Goal: Communication & Community: Ask a question

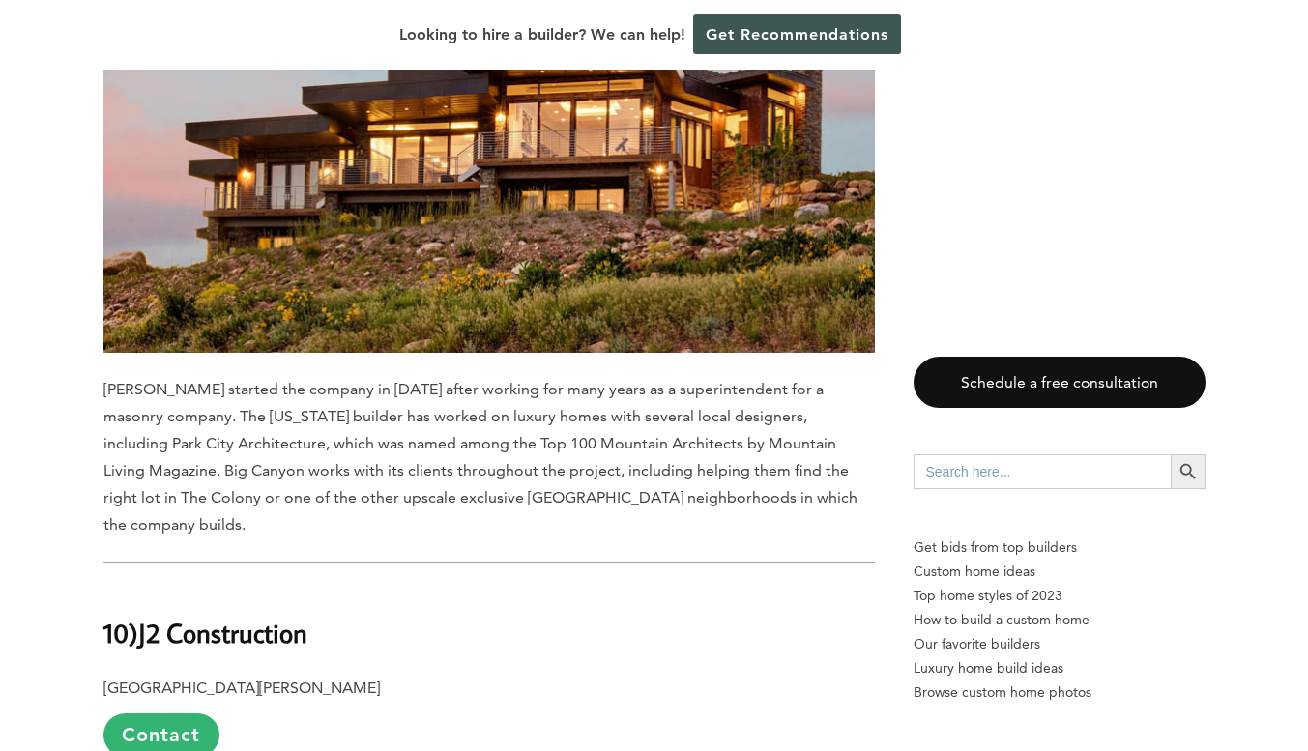
scroll to position [6635, 0]
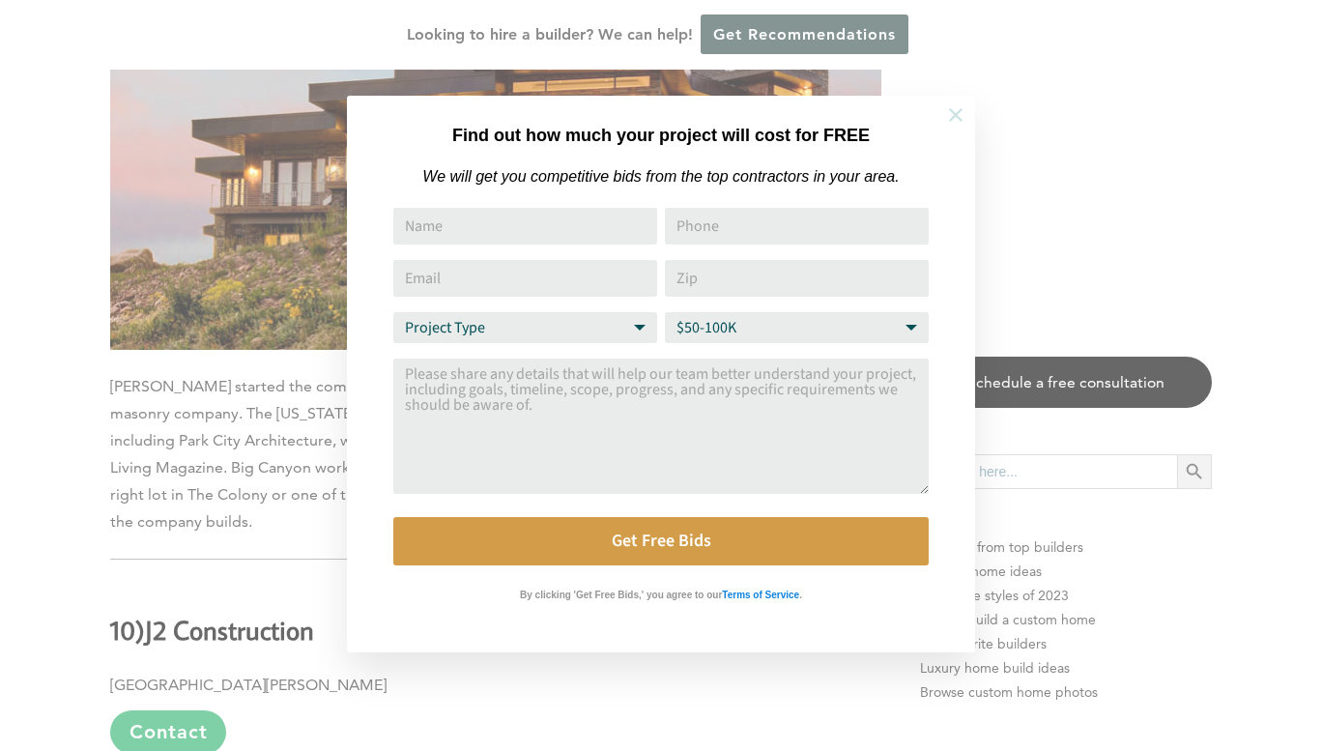
click at [955, 115] on icon at bounding box center [956, 115] width 14 height 14
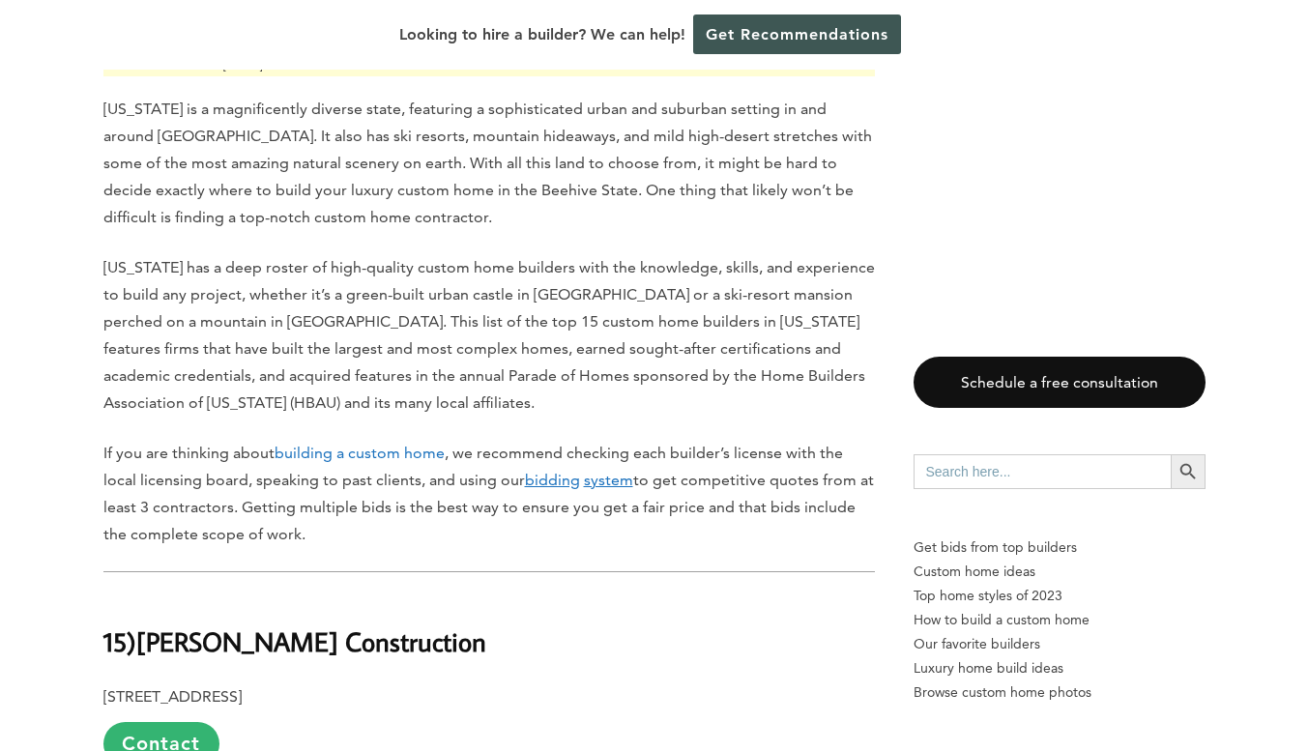
scroll to position [0, 0]
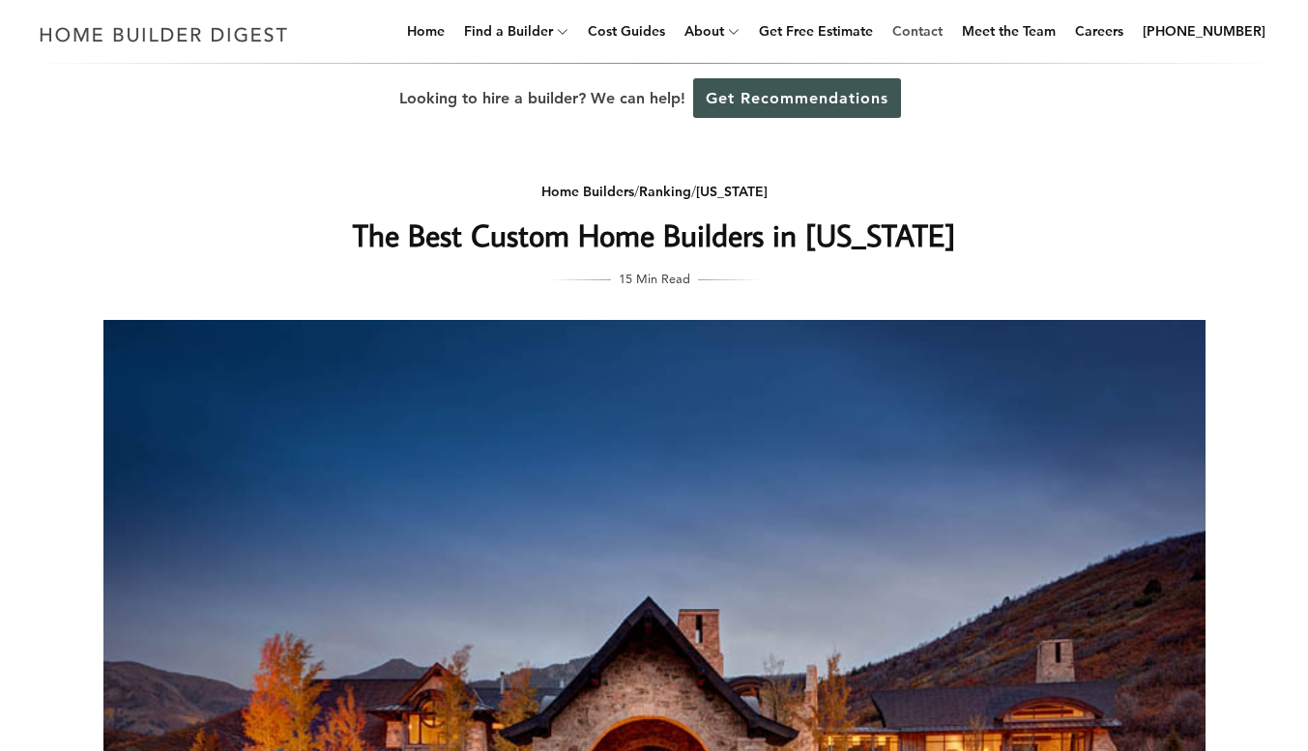
click at [950, 28] on link "Contact" at bounding box center [917, 31] width 66 height 62
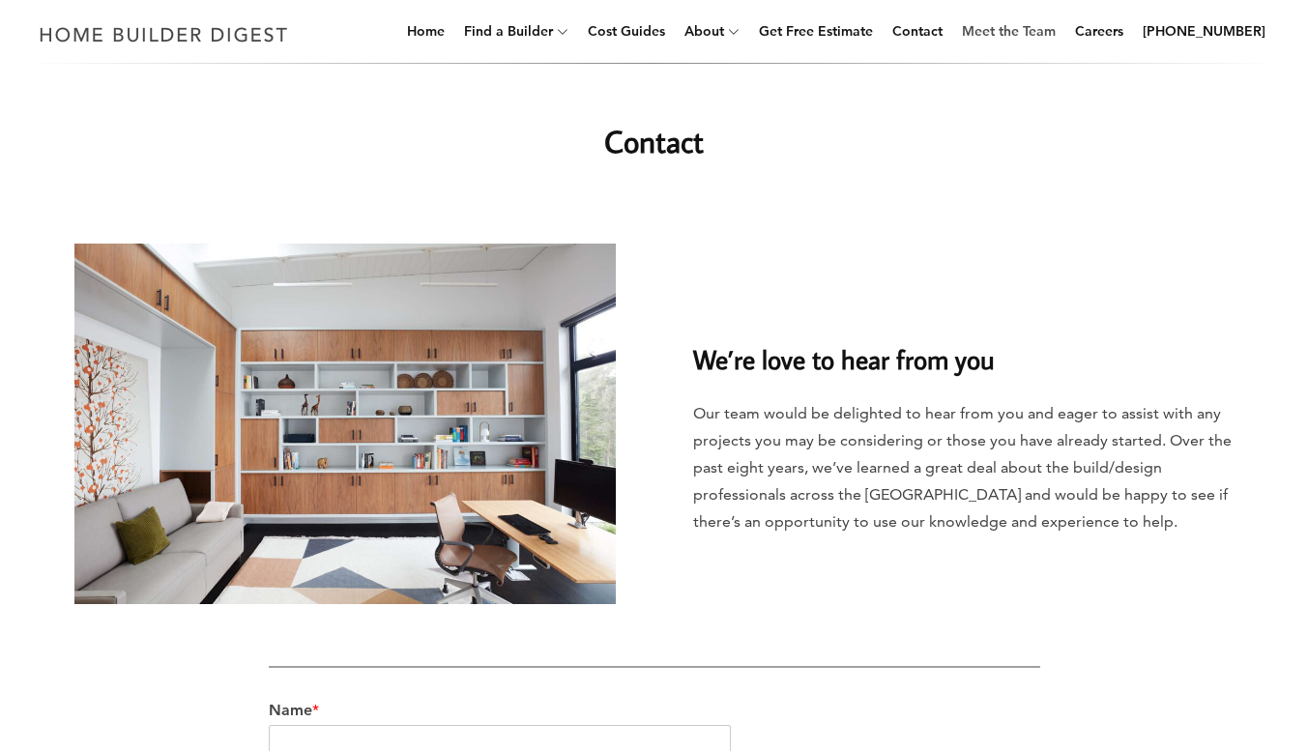
click at [1055, 34] on link "Meet the Team" at bounding box center [1008, 31] width 109 height 62
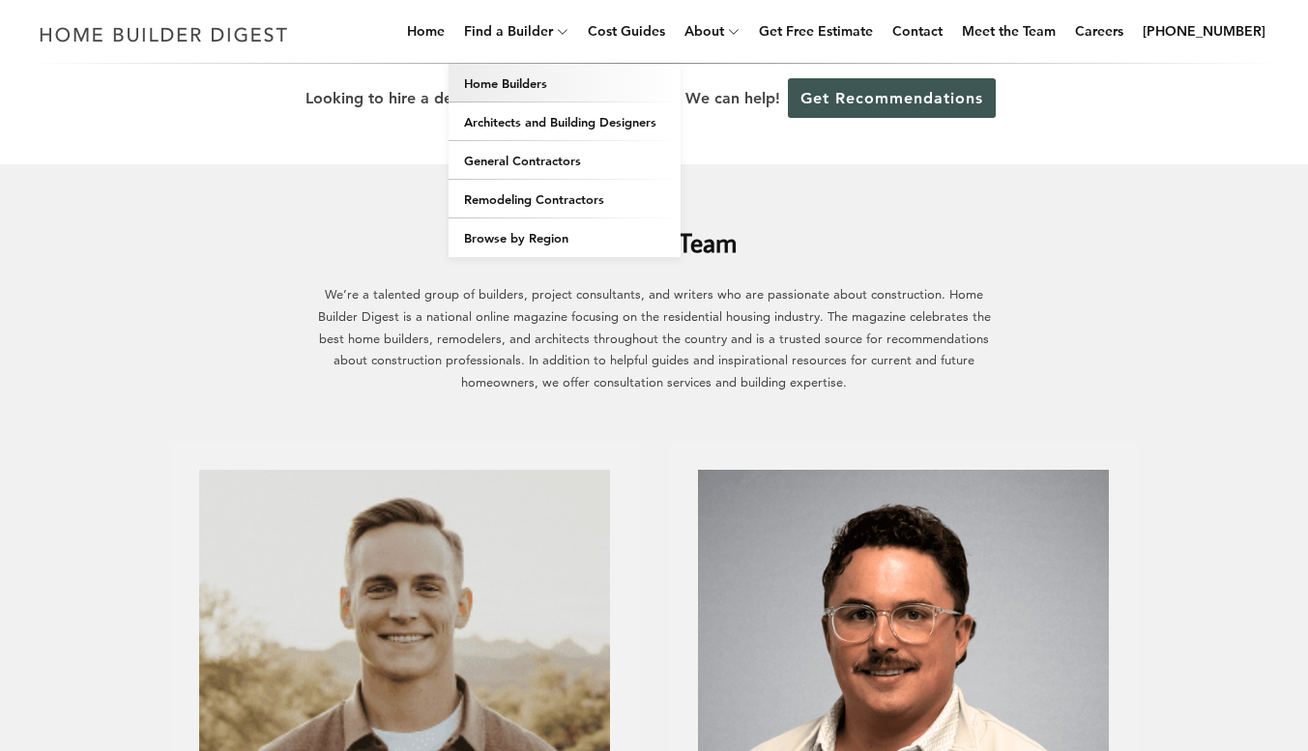
click at [532, 78] on link "Home Builders" at bounding box center [564, 83] width 232 height 39
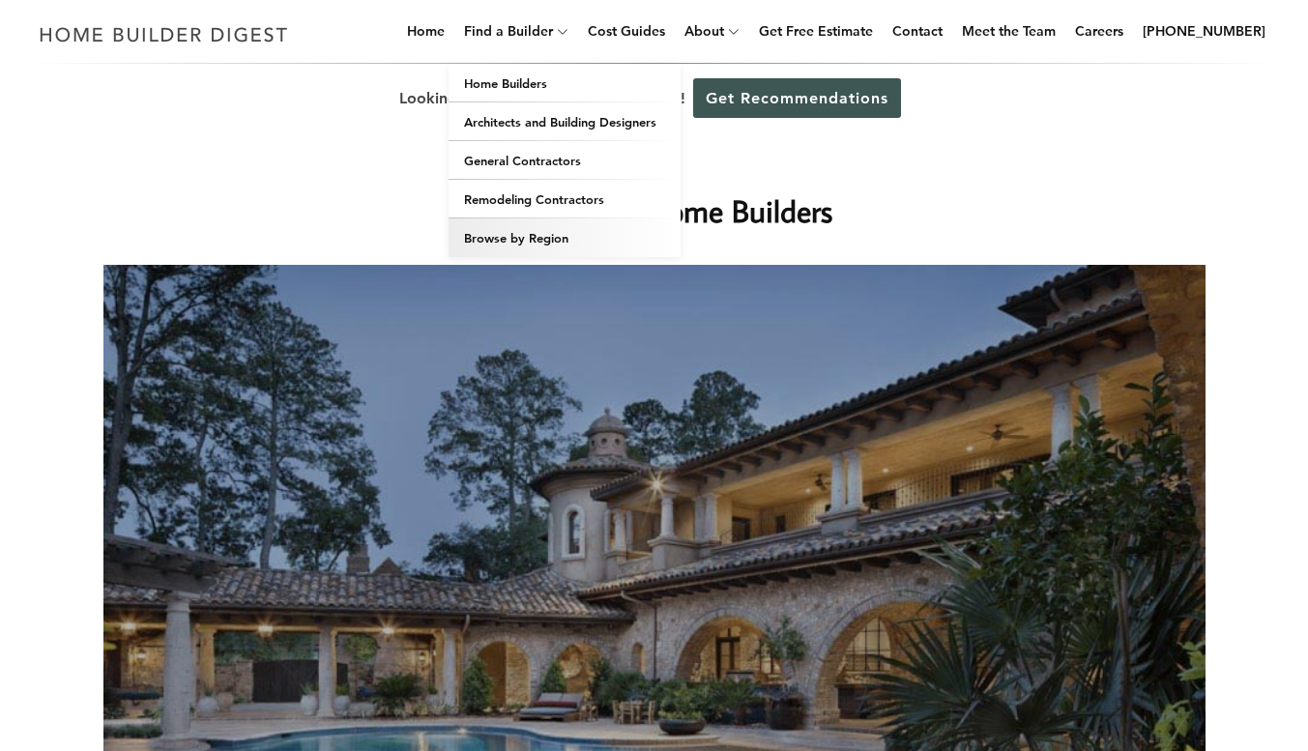
click at [510, 237] on link "Browse by Region" at bounding box center [564, 237] width 232 height 39
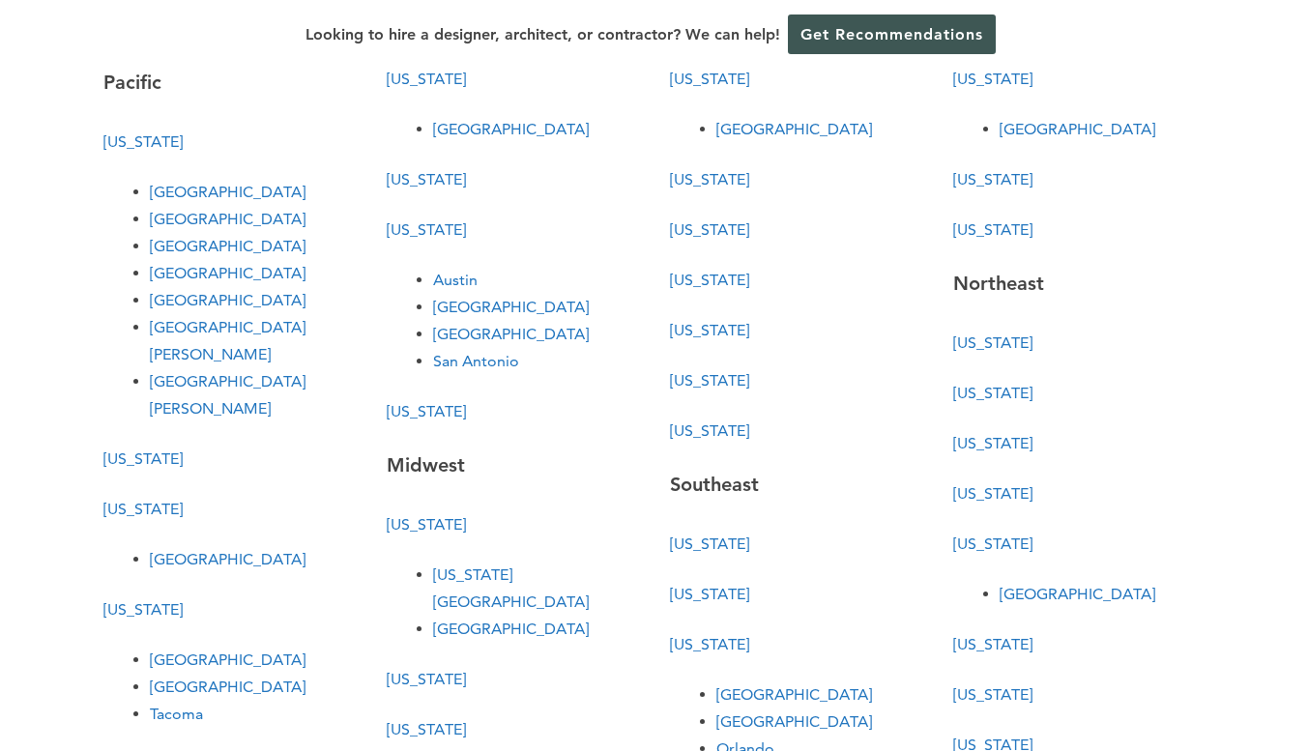
scroll to position [193, 0]
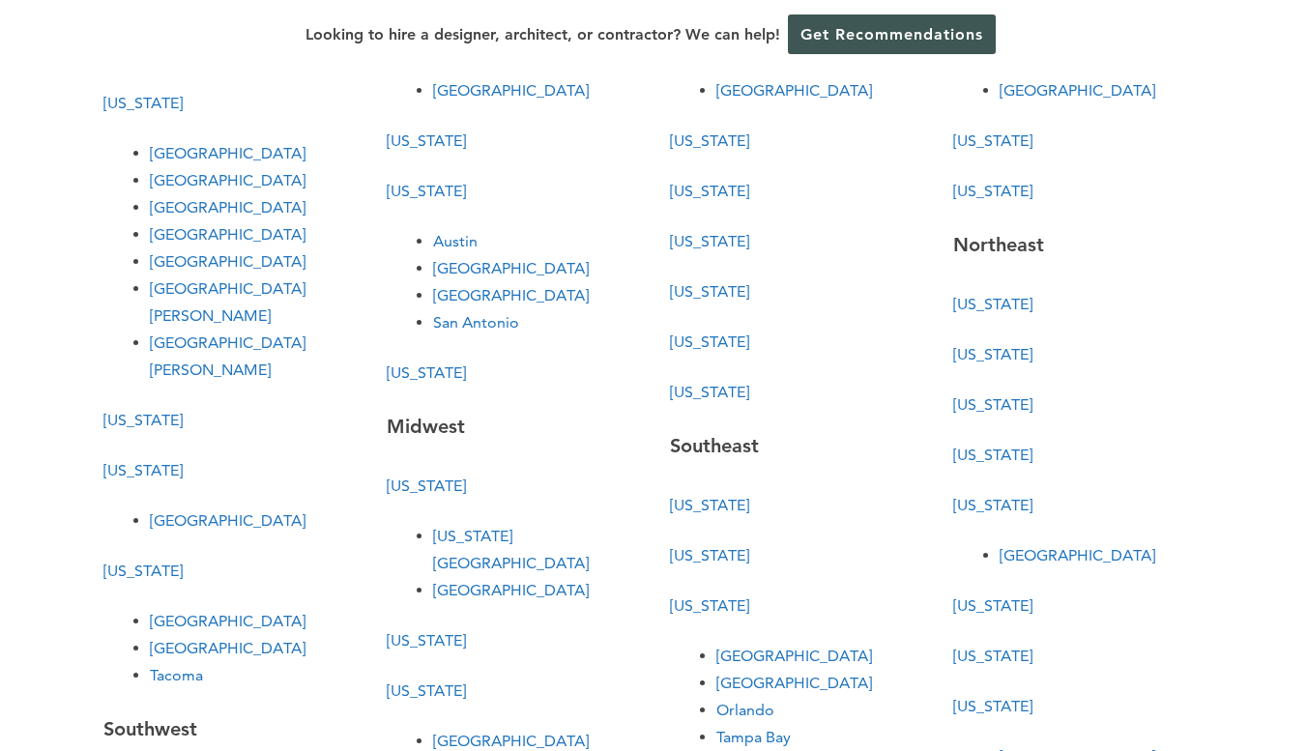
click at [409, 371] on link "[US_STATE]" at bounding box center [426, 372] width 79 height 18
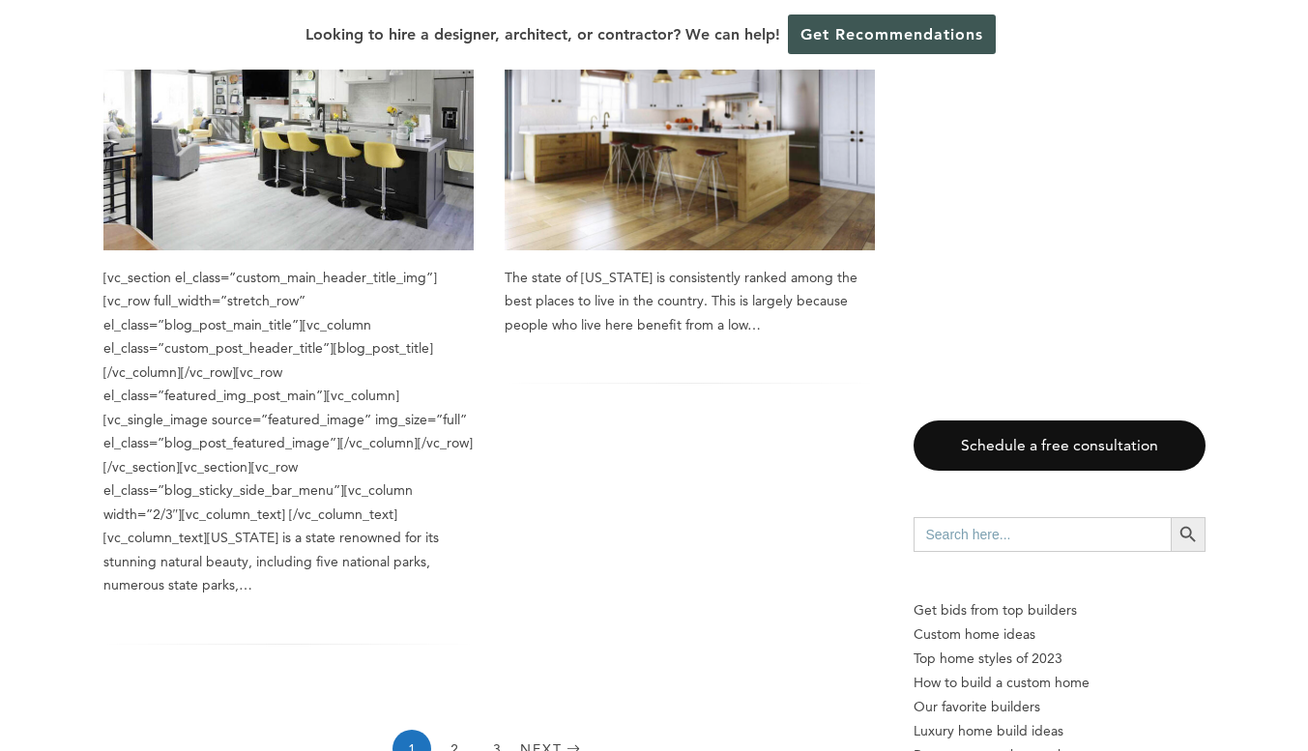
scroll to position [3350, 0]
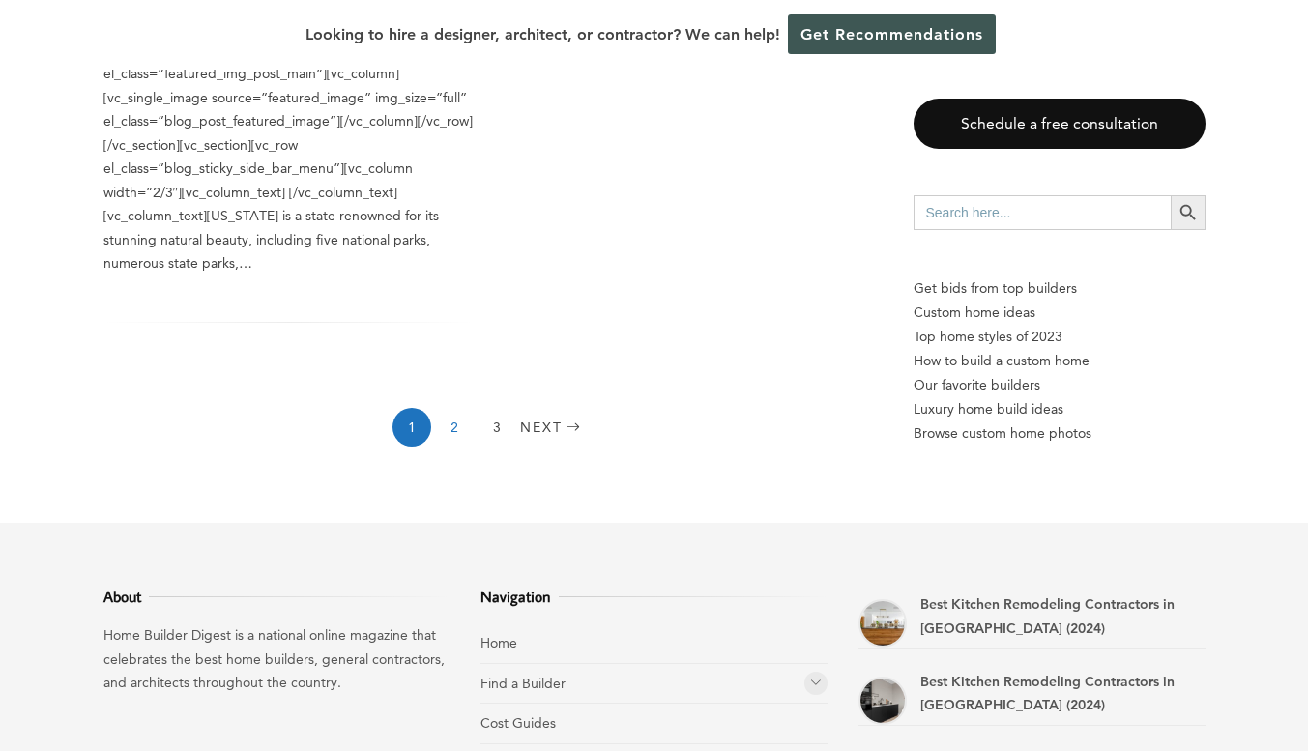
click at [459, 408] on link "2" at bounding box center [454, 427] width 39 height 39
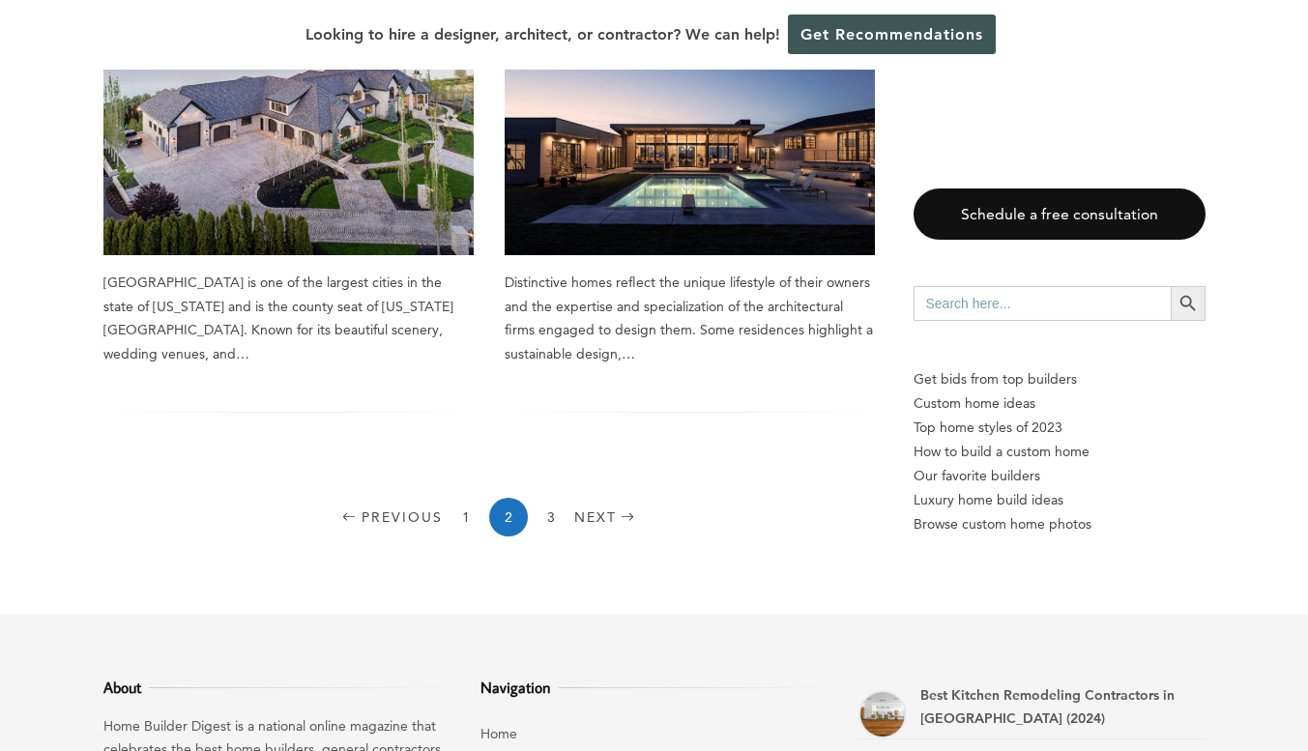
scroll to position [2835, 0]
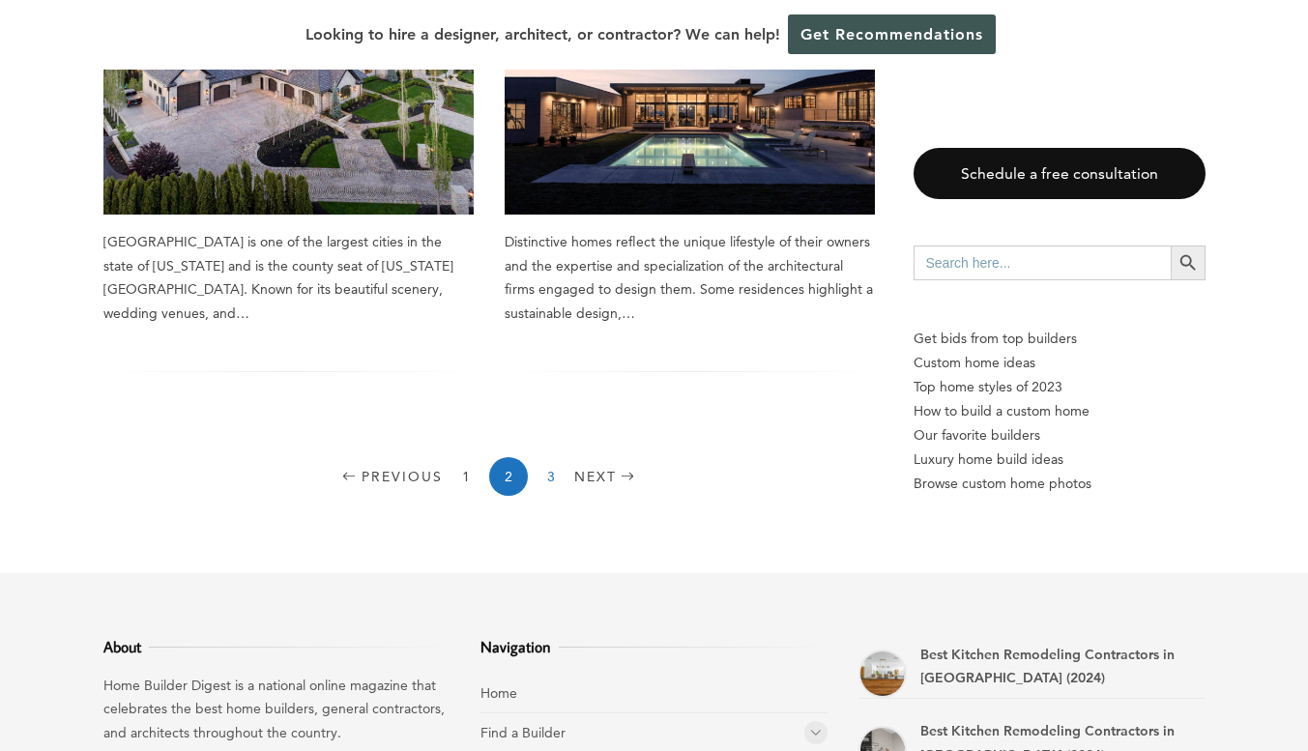
click at [545, 457] on link "3" at bounding box center [551, 476] width 39 height 39
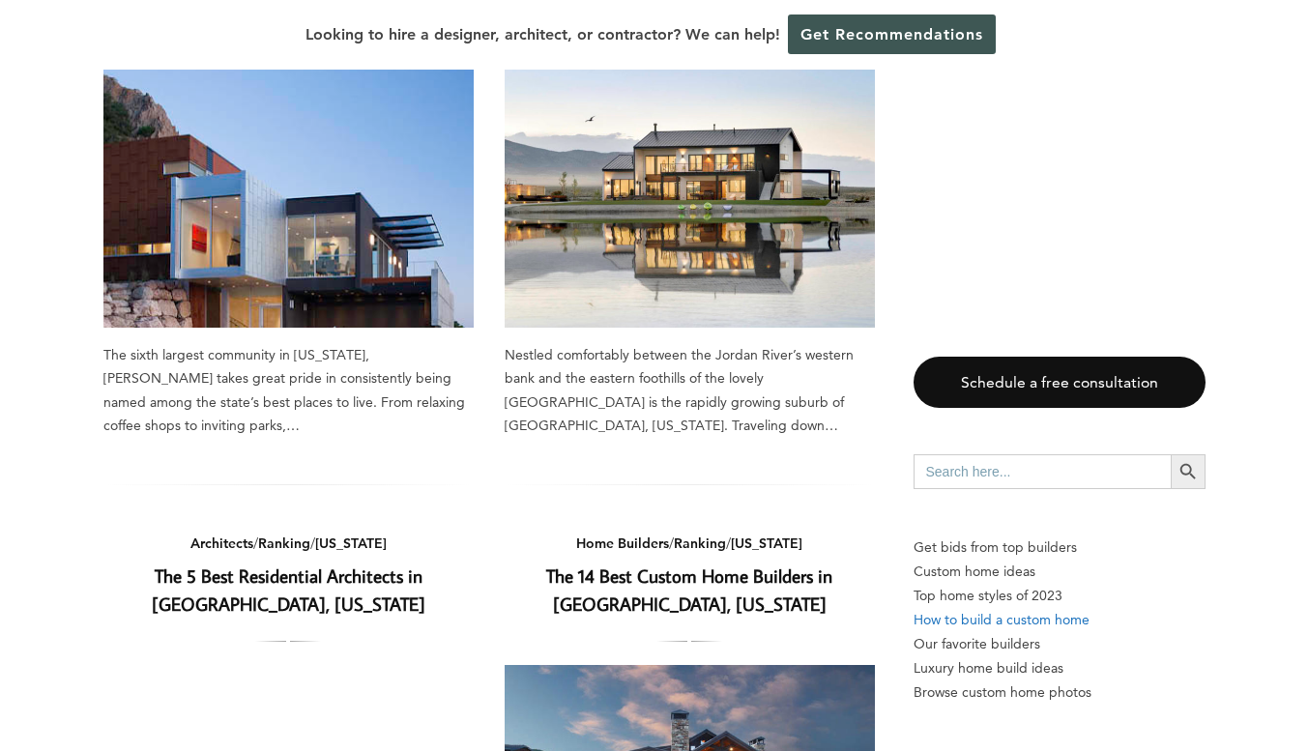
scroll to position [322, 0]
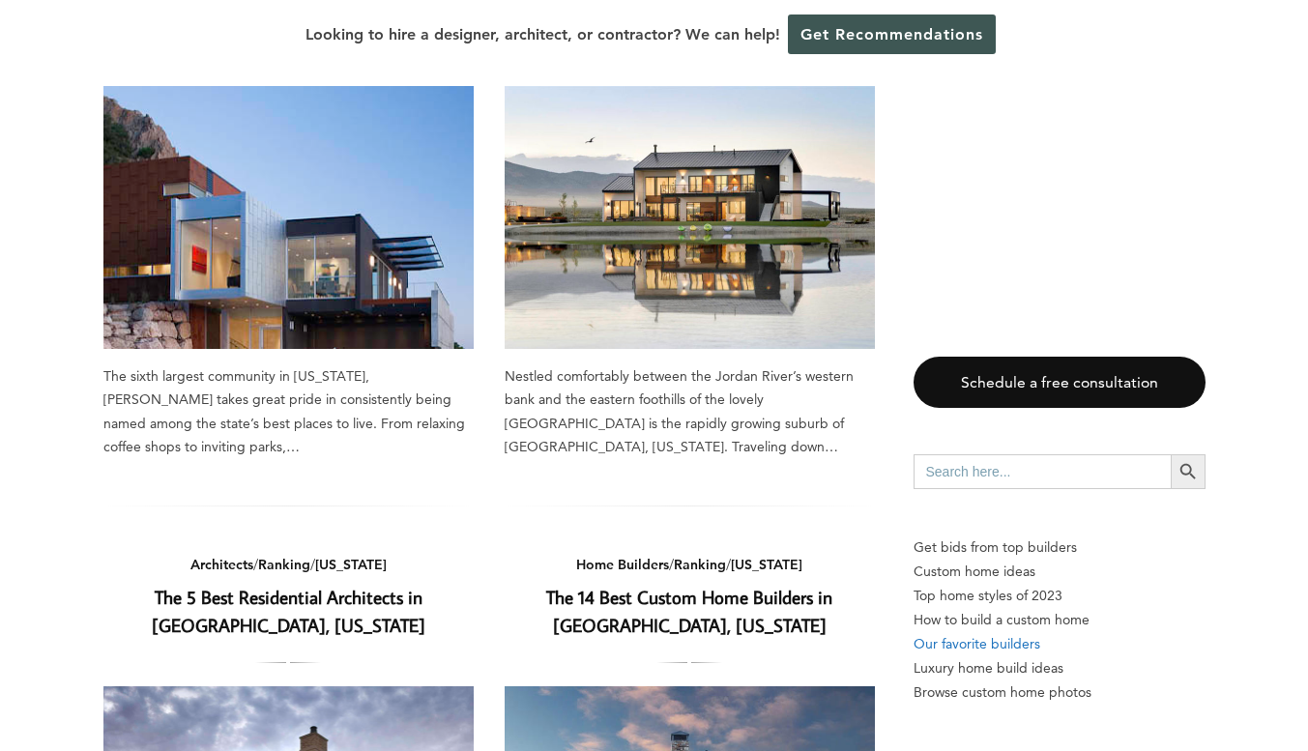
click at [986, 644] on p "Our favorite builders" at bounding box center [1059, 644] width 292 height 24
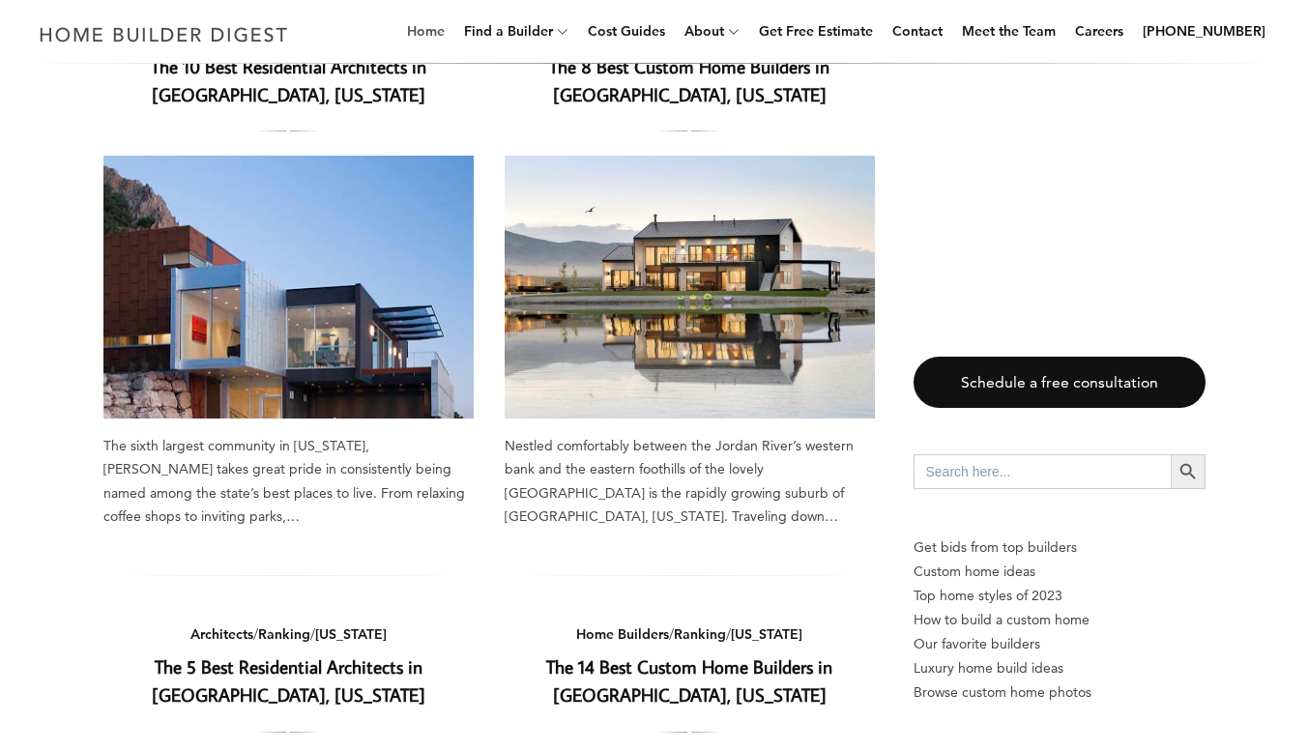
click at [445, 26] on link "Home" at bounding box center [425, 31] width 53 height 62
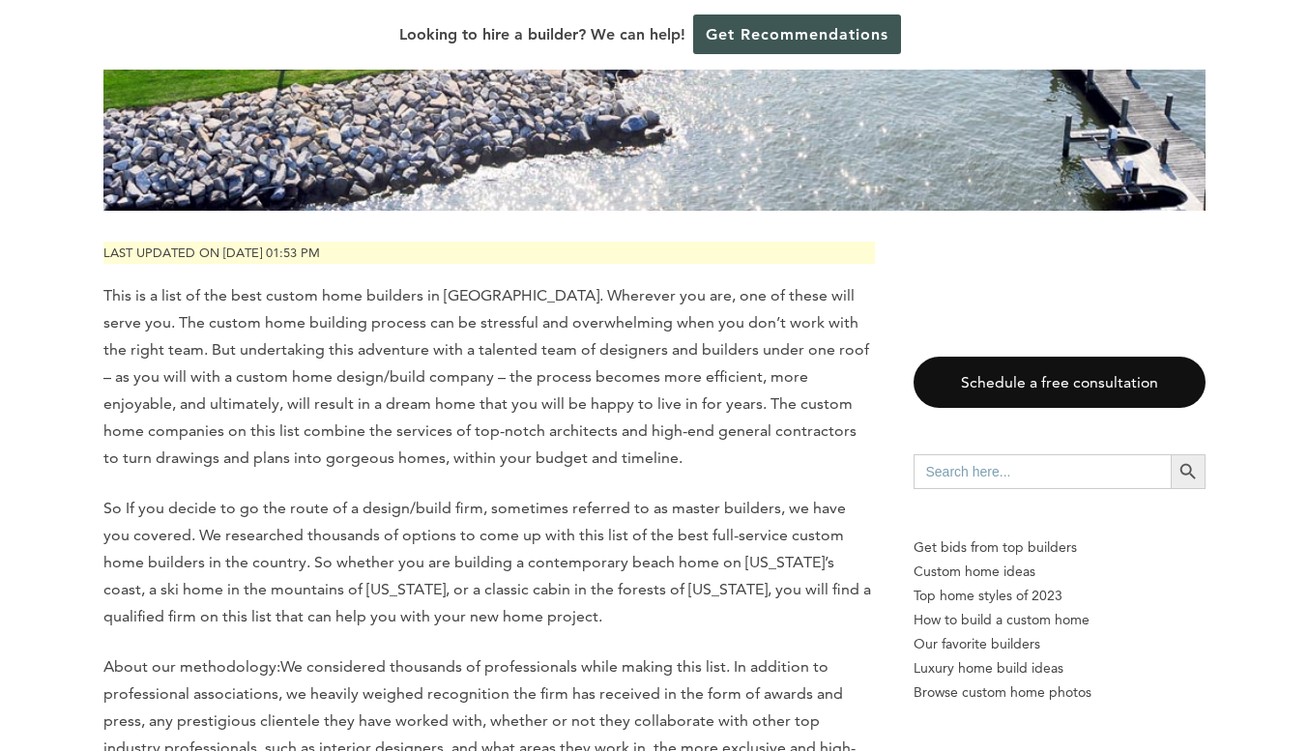
scroll to position [708, 0]
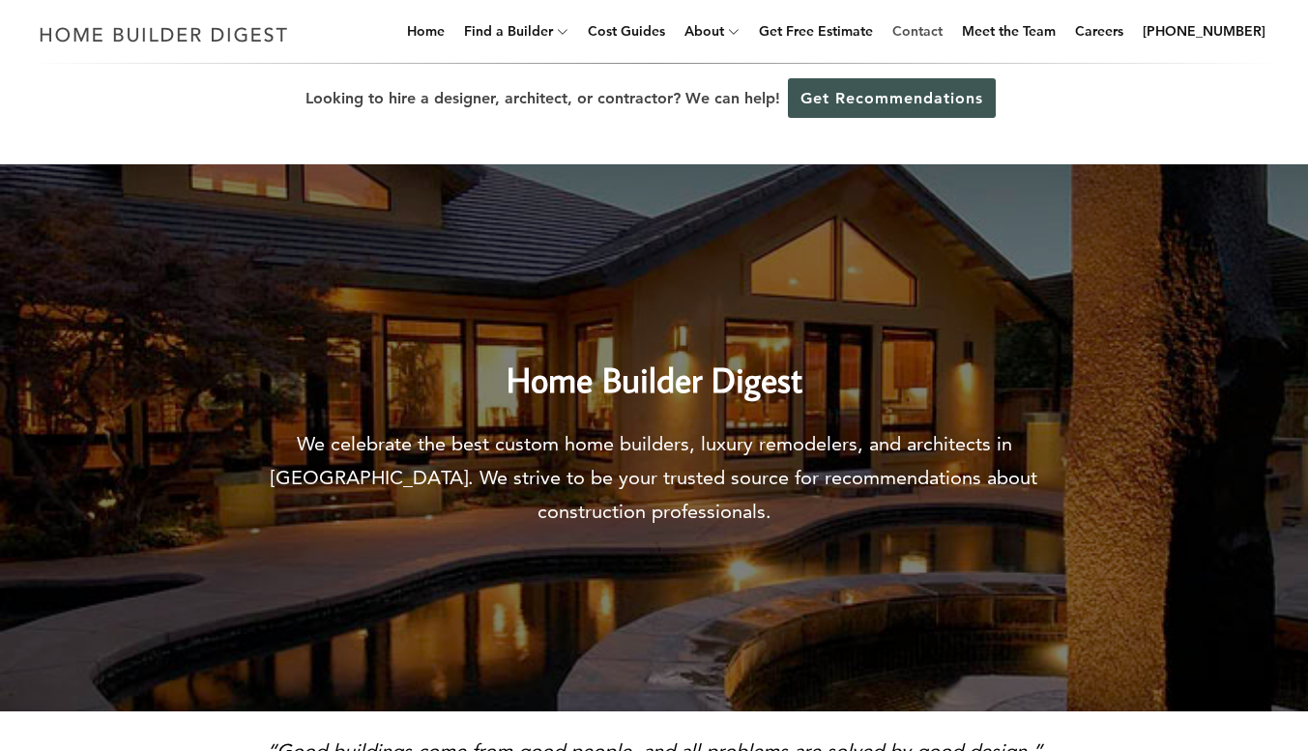
click link "Contact"
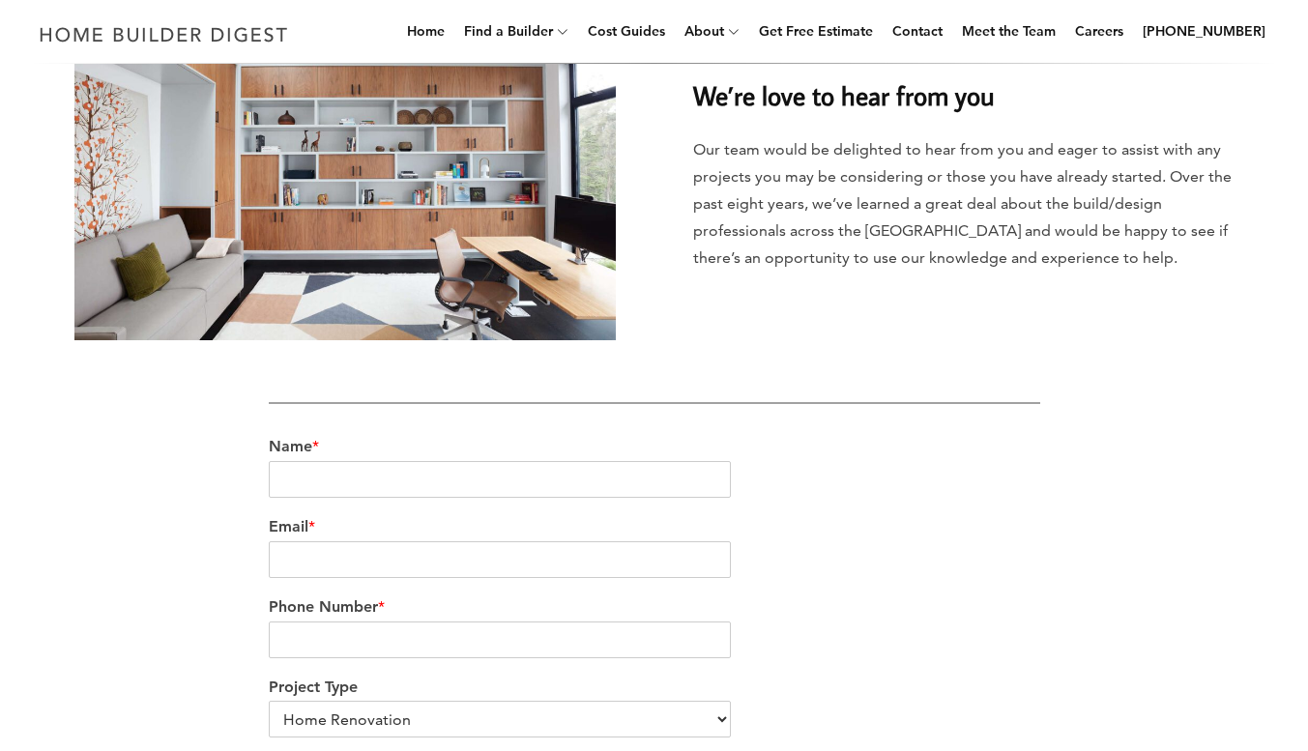
scroll to position [322, 0]
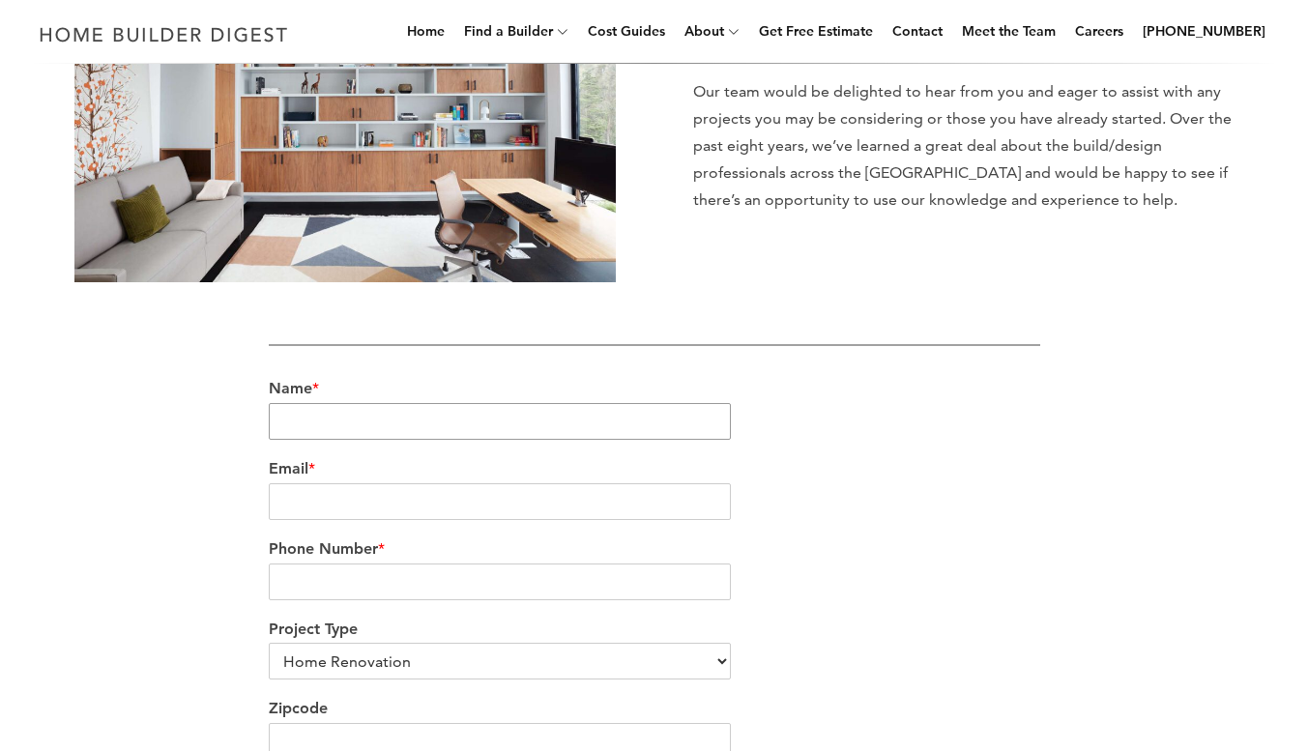
click at [309, 419] on input "Name *" at bounding box center [500, 421] width 463 height 37
type input "Tony Swensen"
click at [346, 510] on input "Email *" at bounding box center [500, 501] width 463 height 37
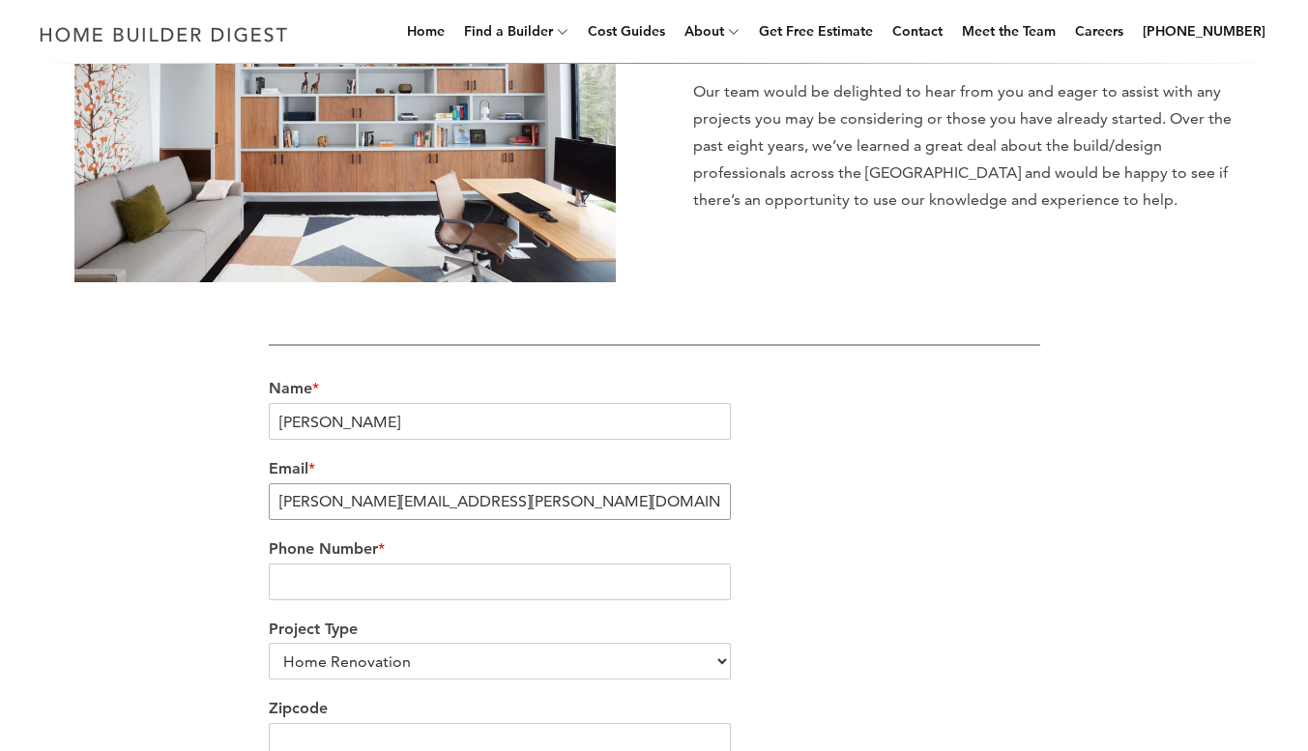
type input "tony@madsen.homes"
click at [354, 590] on input "Phone Number *" at bounding box center [500, 581] width 463 height 37
type input "435"
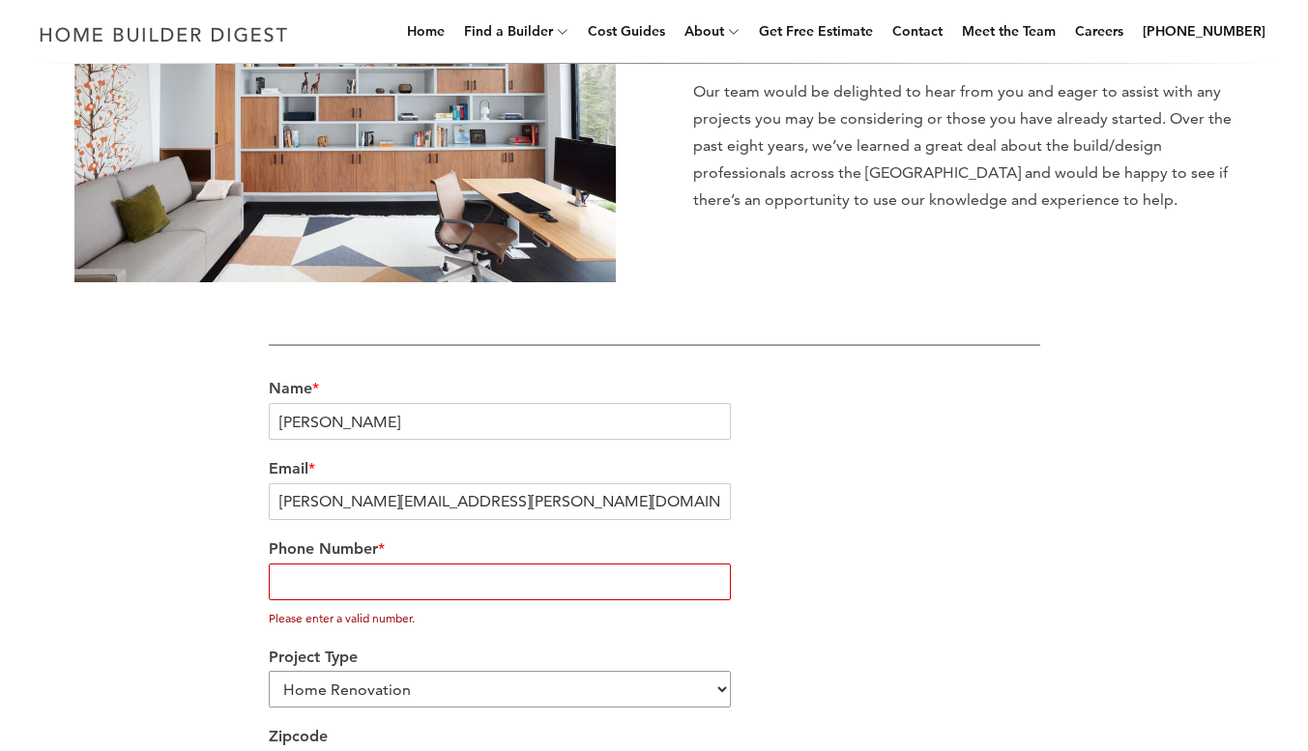
click at [705, 659] on div "Project Type Home Renovation Custom Home Builder Commercial Renovation Other" at bounding box center [654, 678] width 771 height 80
select select "Custom Home Builder"
click at [269, 672] on select "Home Renovation Custom Home Builder Commercial Renovation Other" at bounding box center [500, 689] width 463 height 37
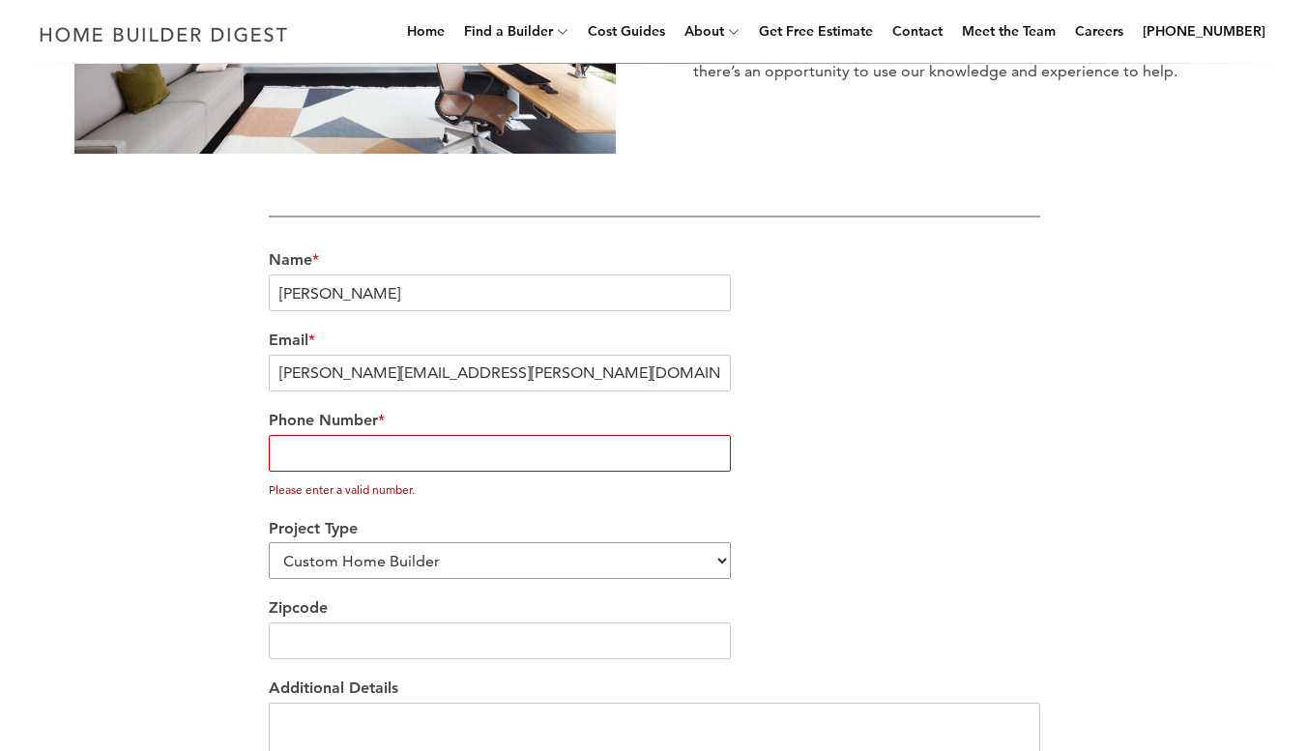
scroll to position [515, 0]
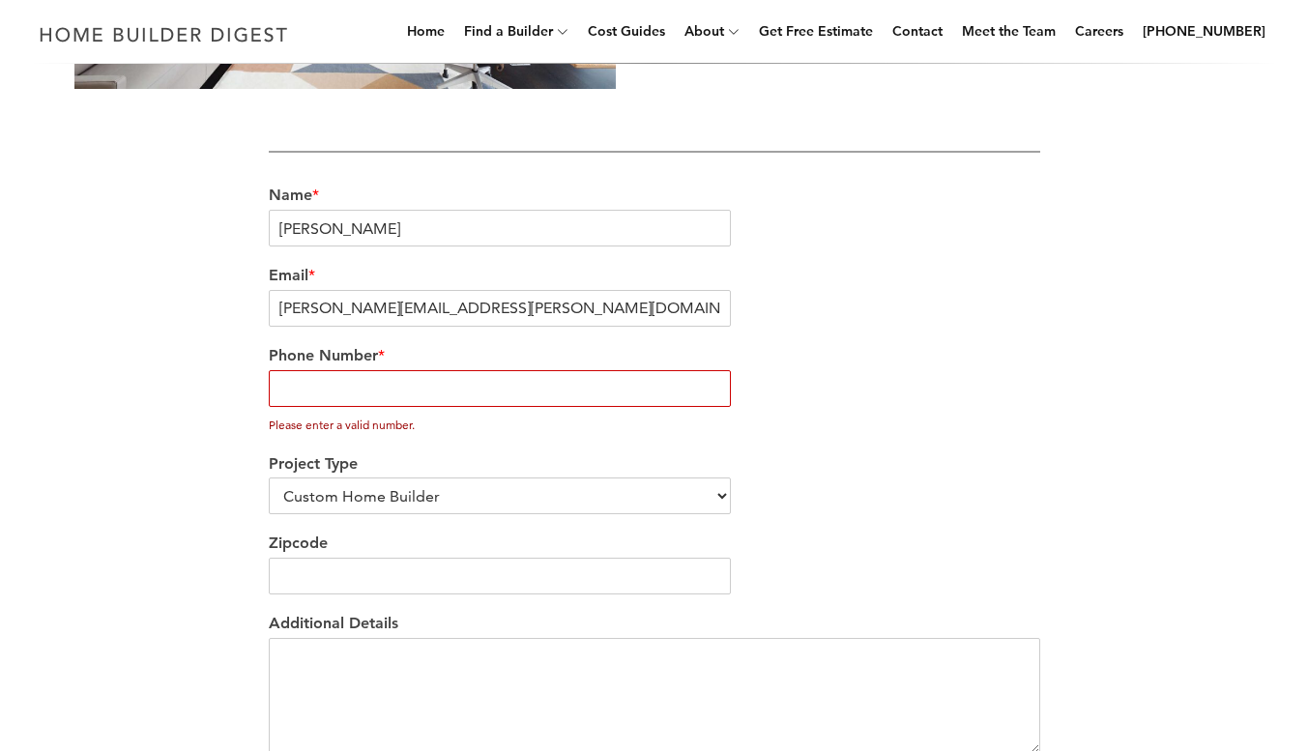
click at [404, 379] on input "Phone Number *" at bounding box center [500, 388] width 463 height 37
drag, startPoint x: 381, startPoint y: 386, endPoint x: 272, endPoint y: 393, distance: 109.5
click at [272, 393] on input "Phone Number *" at bounding box center [500, 388] width 463 height 37
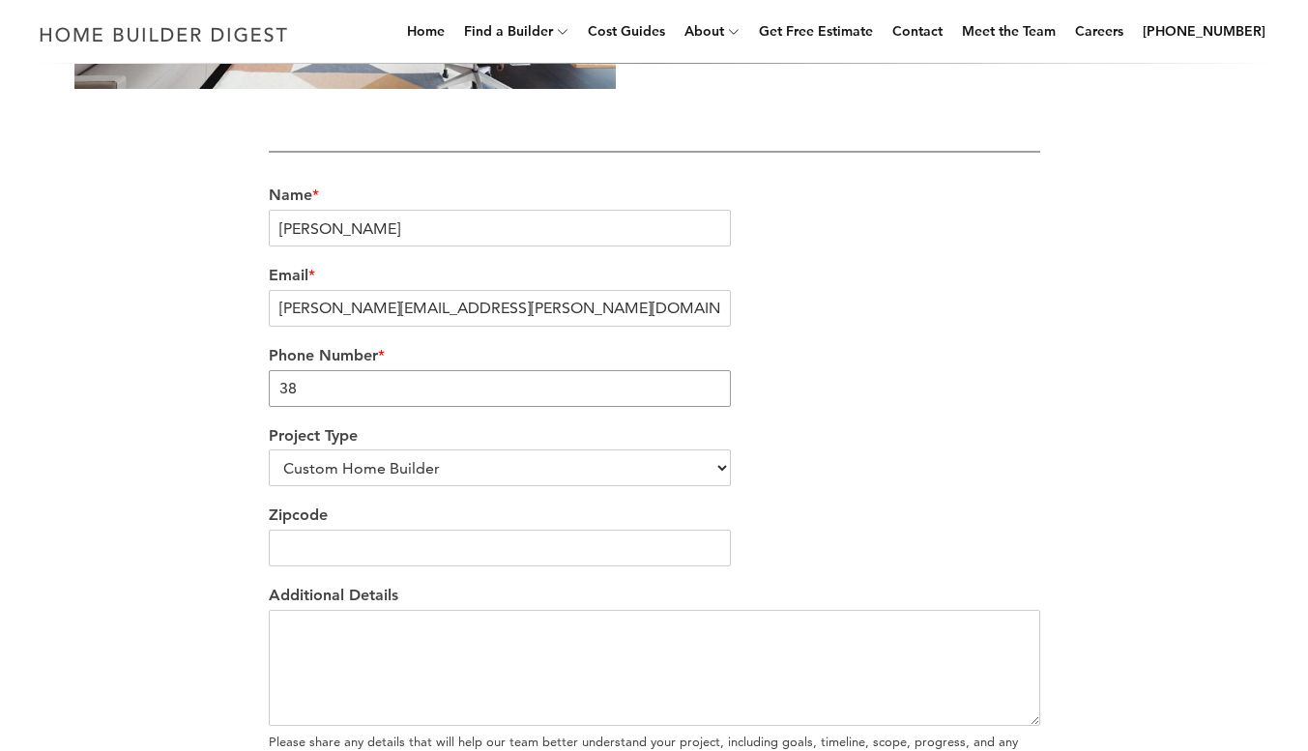
type input "3"
type input "4353756085"
click at [225, 502] on div "We’re love to hear from you Our team would be delighted to hear from you and ea…" at bounding box center [654, 269] width 1102 height 1159
click at [290, 543] on input "Zipcode" at bounding box center [500, 548] width 463 height 37
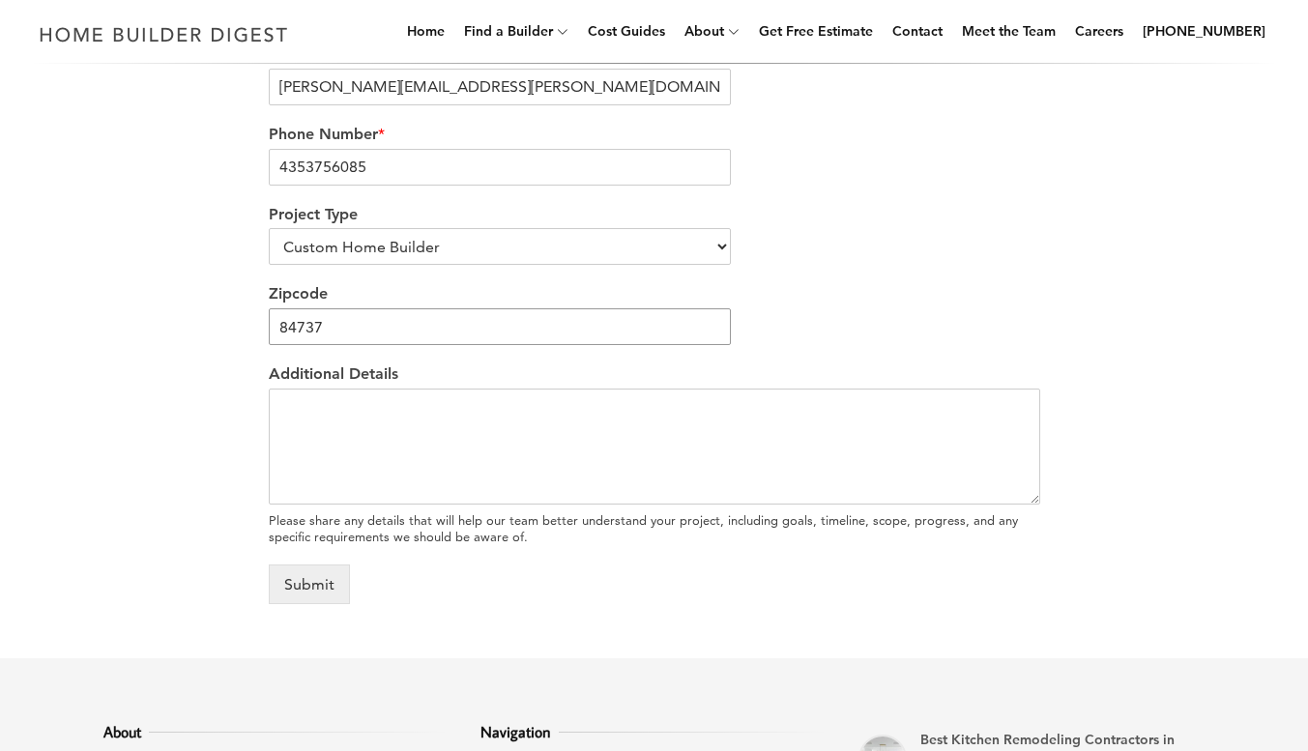
scroll to position [773, 0]
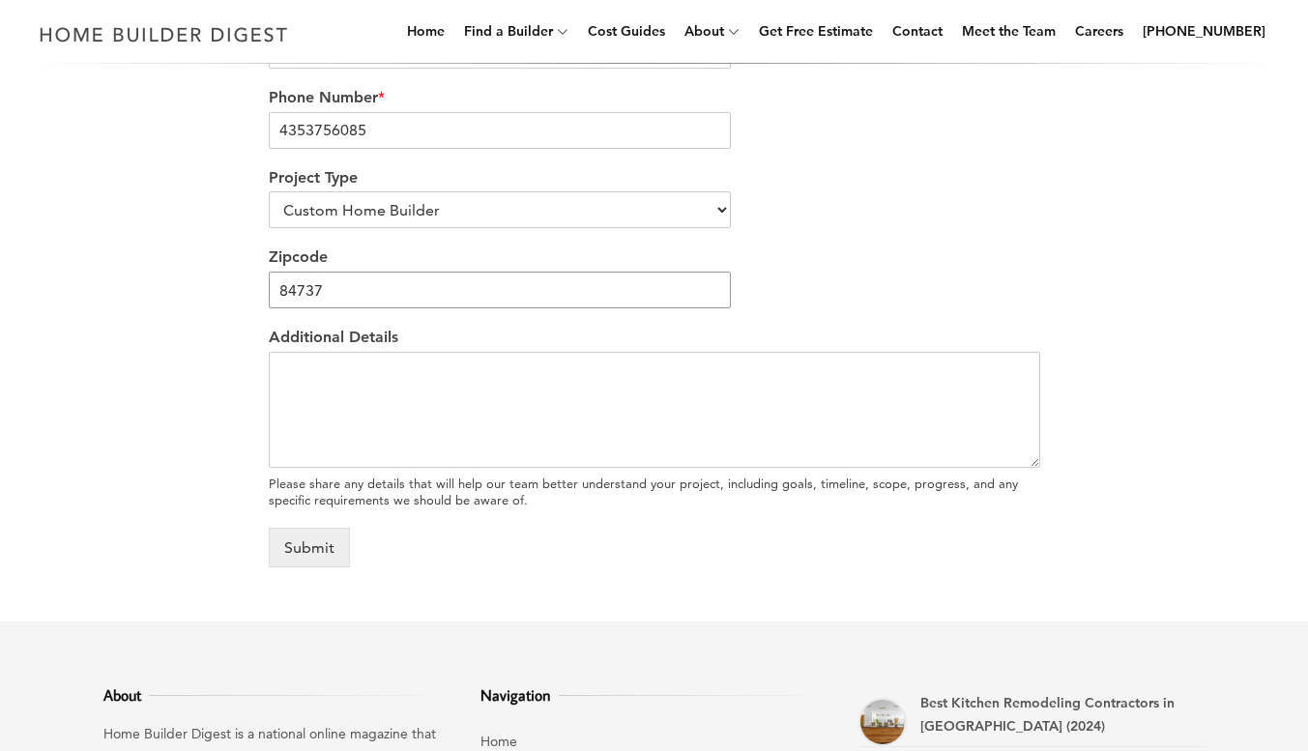
type input "84737"
click at [306, 369] on textarea "Additional Details" at bounding box center [654, 410] width 771 height 116
type textarea "M"
click at [279, 370] on textarea "I was looking at you online publication and was wonder" at bounding box center [654, 410] width 771 height 116
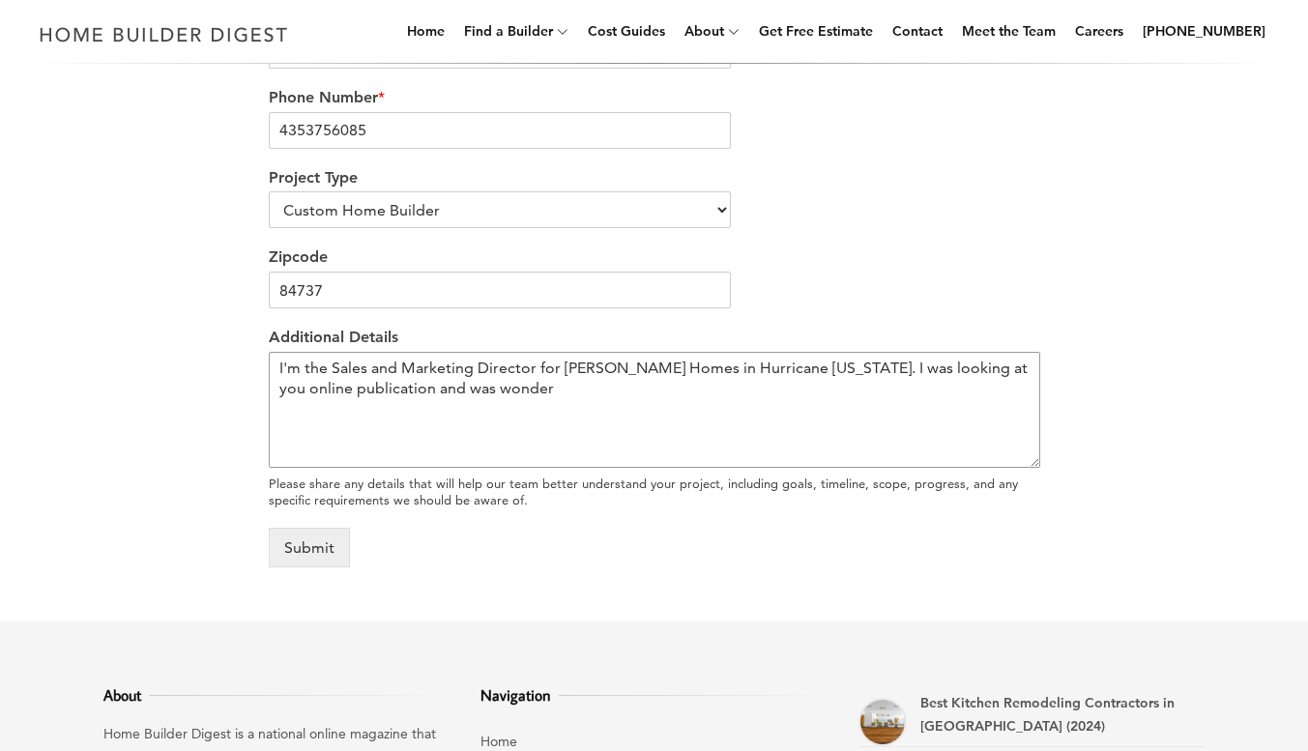
click at [940, 367] on textarea "I'm the Sales and Marketing Director for Madsen Homes in Hurricane Utah. I was …" at bounding box center [654, 410] width 771 height 116
click at [480, 390] on textarea "I'm the Sales and Marketing Director for Madsen Homes in Hurricane Utah. I was …" at bounding box center [654, 410] width 771 height 116
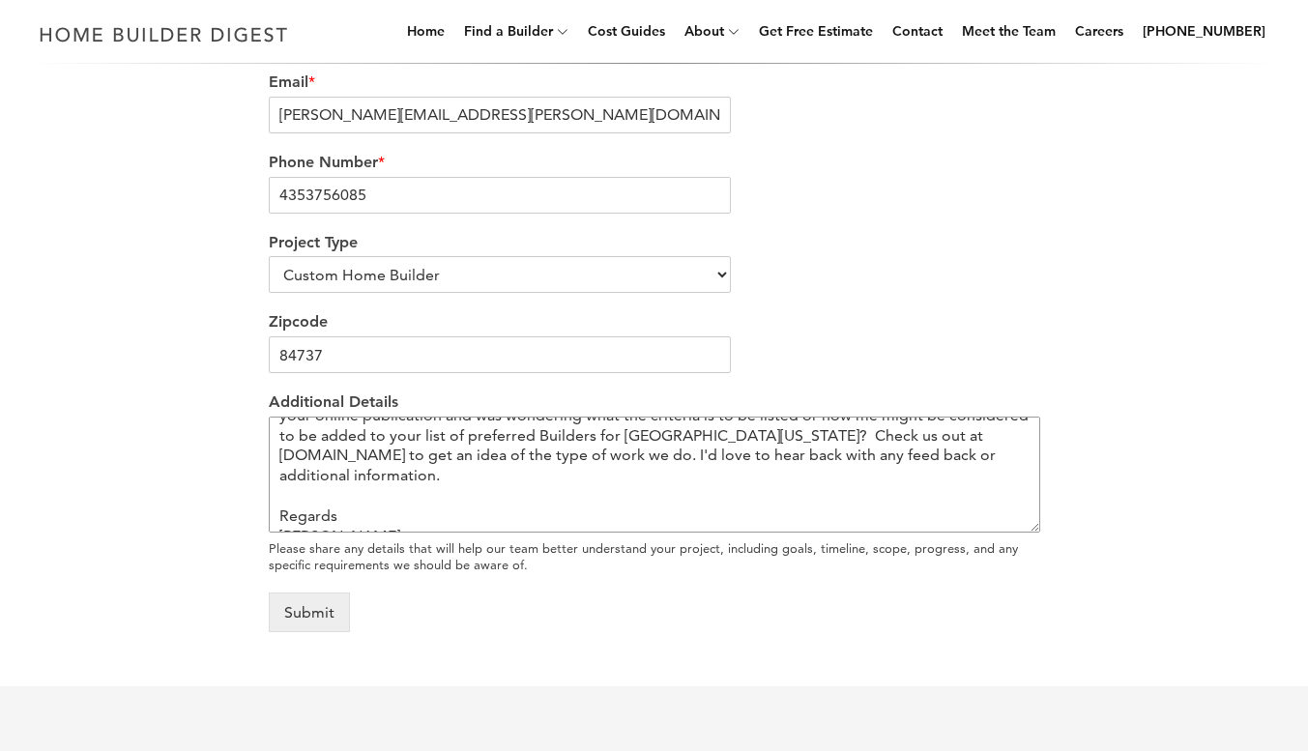
scroll to position [837, 0]
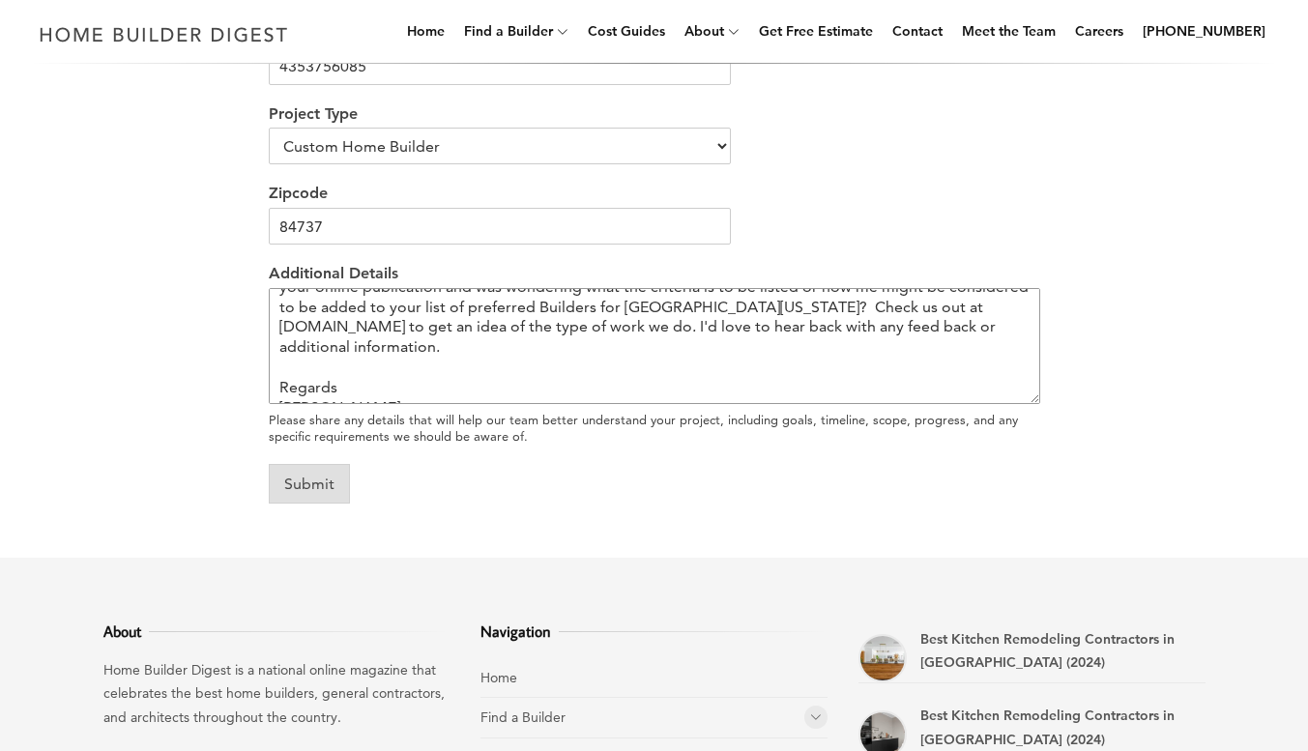
type textarea "I'm the Sales and Marketing Director for Madsen Homes in Hurricane Utah. I was …"
click at [321, 486] on button "Submit" at bounding box center [309, 484] width 81 height 40
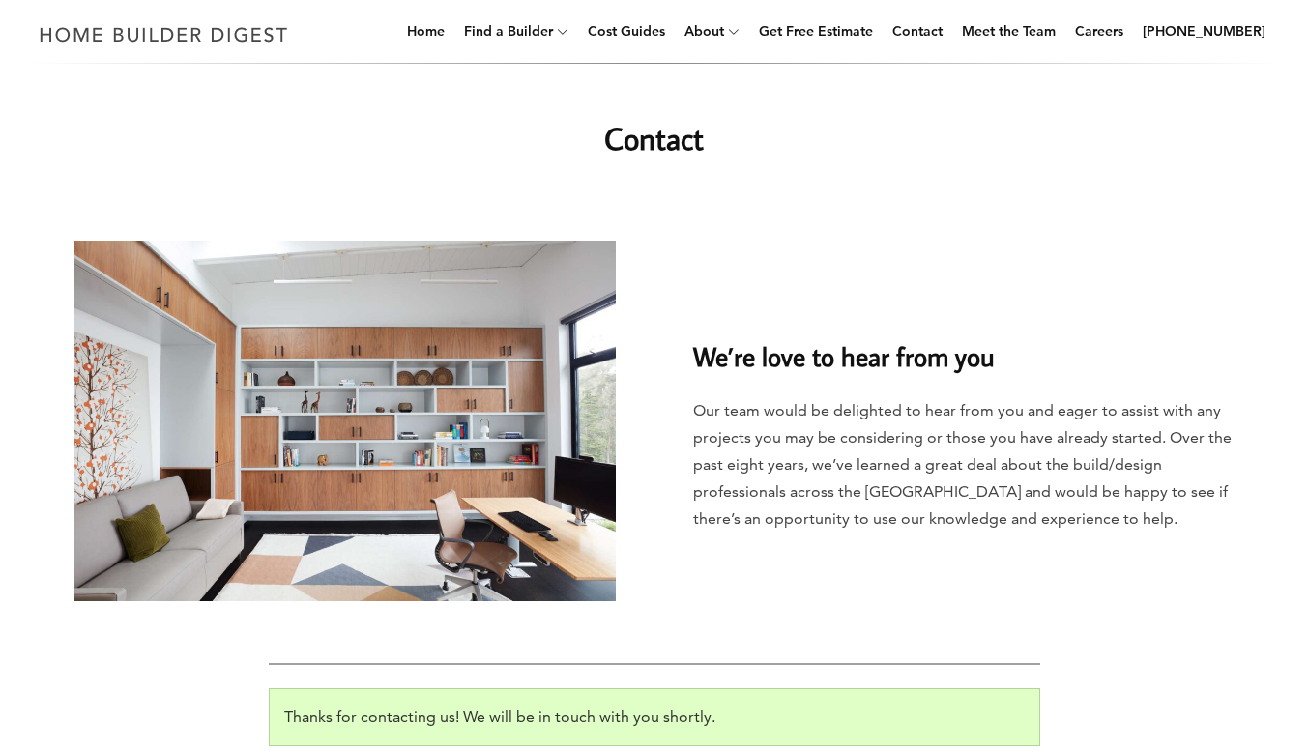
scroll to position [0, 0]
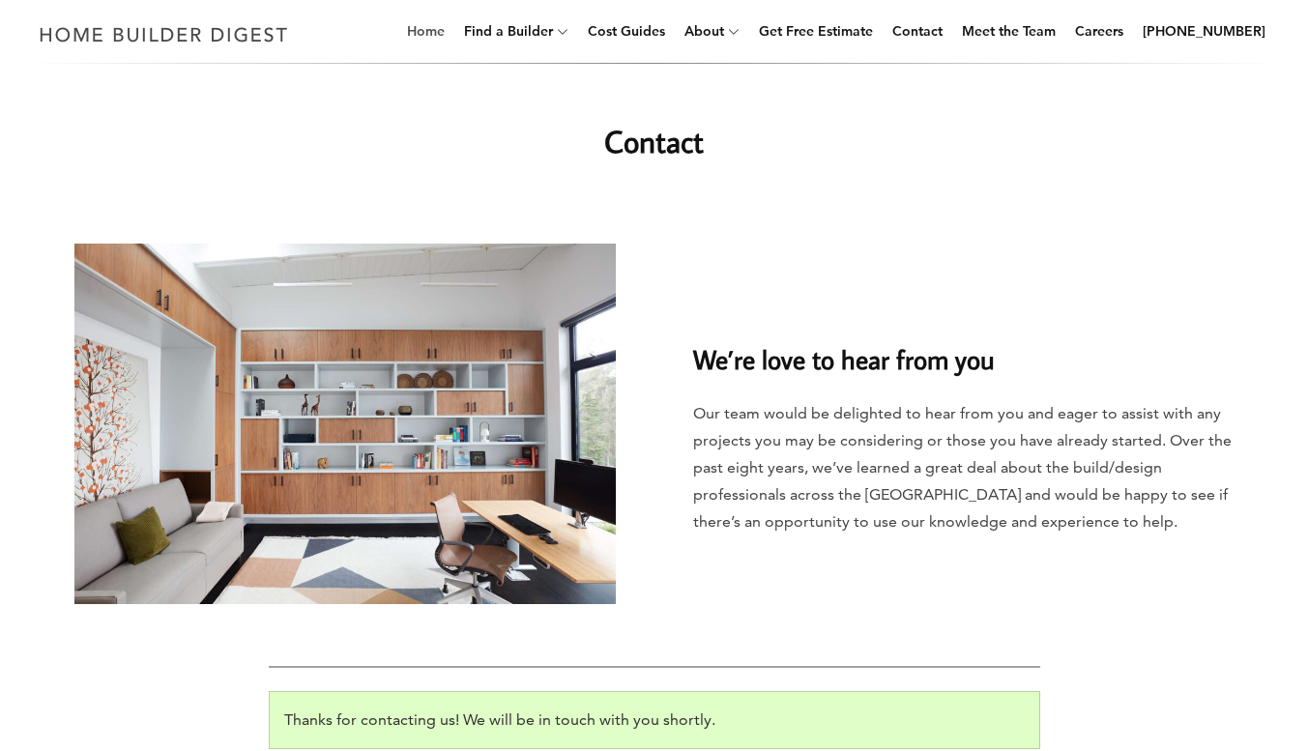
click at [452, 32] on link "Home" at bounding box center [425, 31] width 53 height 62
click at [450, 28] on link "Home" at bounding box center [425, 31] width 53 height 62
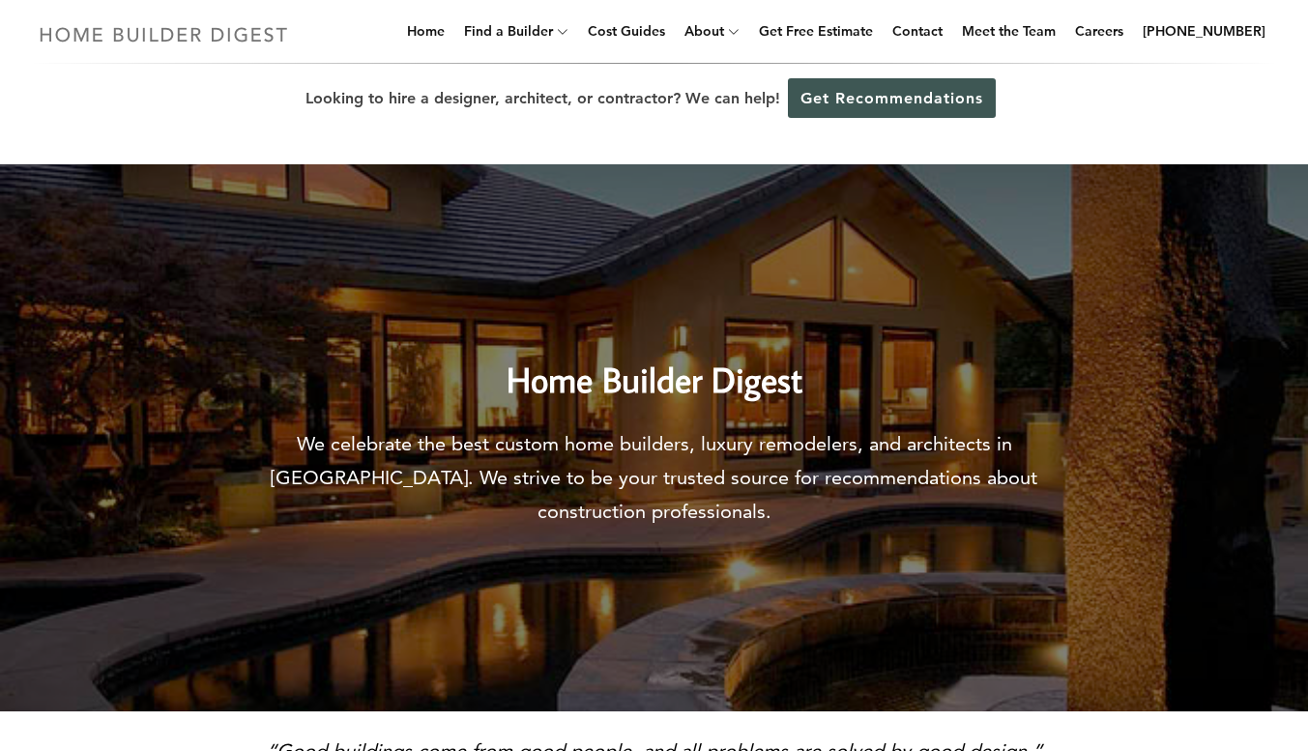
click at [175, 36] on img at bounding box center [164, 34] width 266 height 38
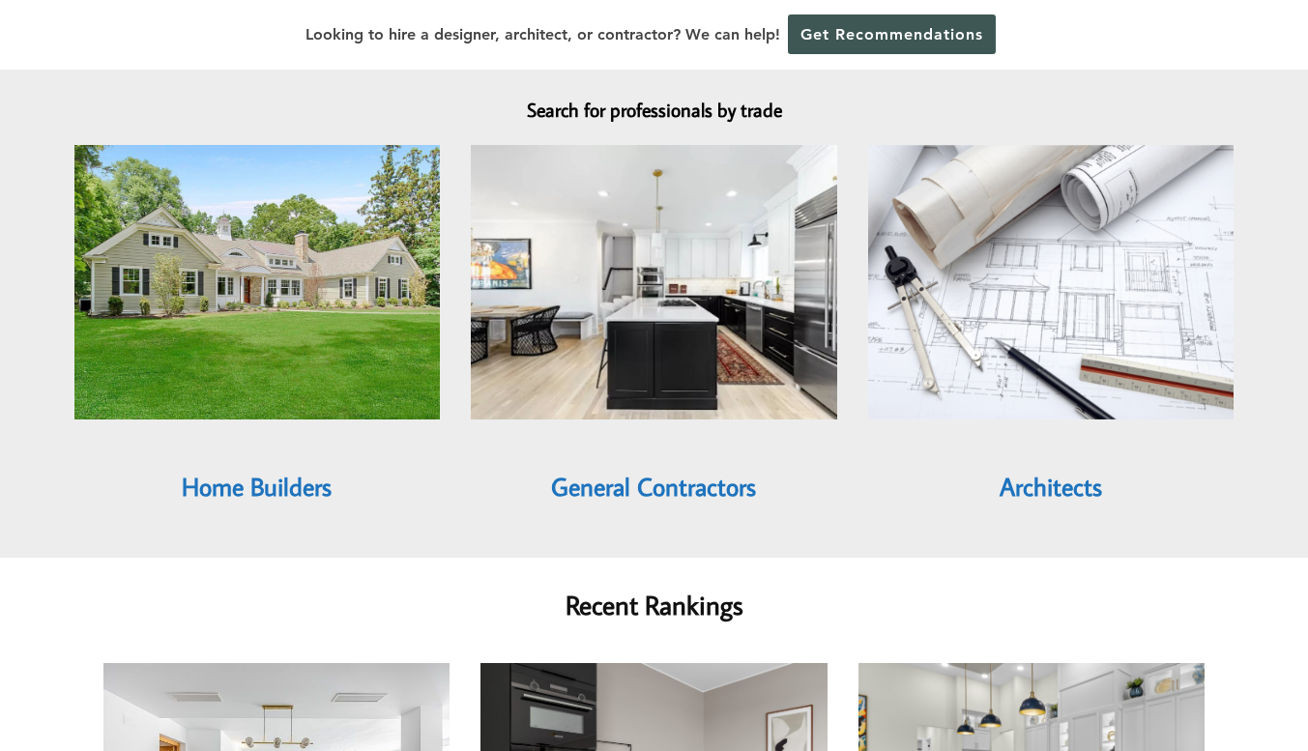
scroll to position [1740, 0]
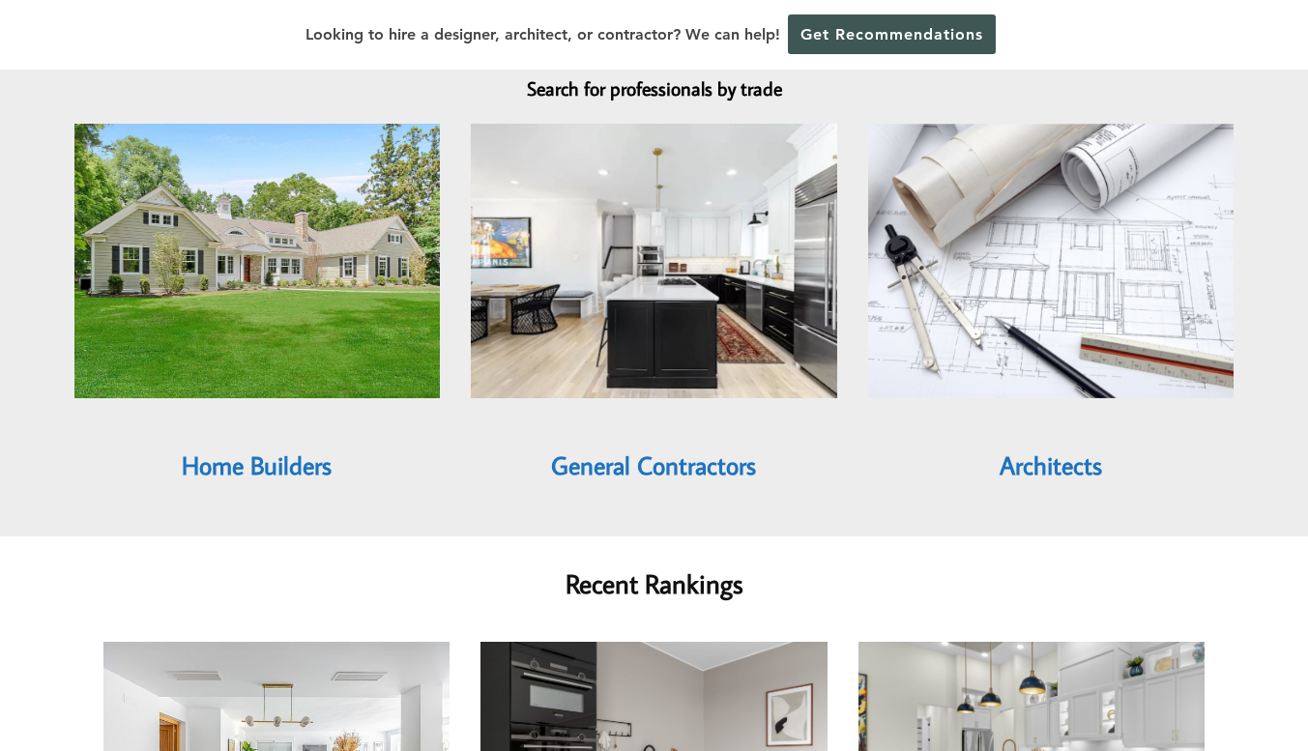
click at [647, 448] on link "General Contractors" at bounding box center [653, 464] width 205 height 33
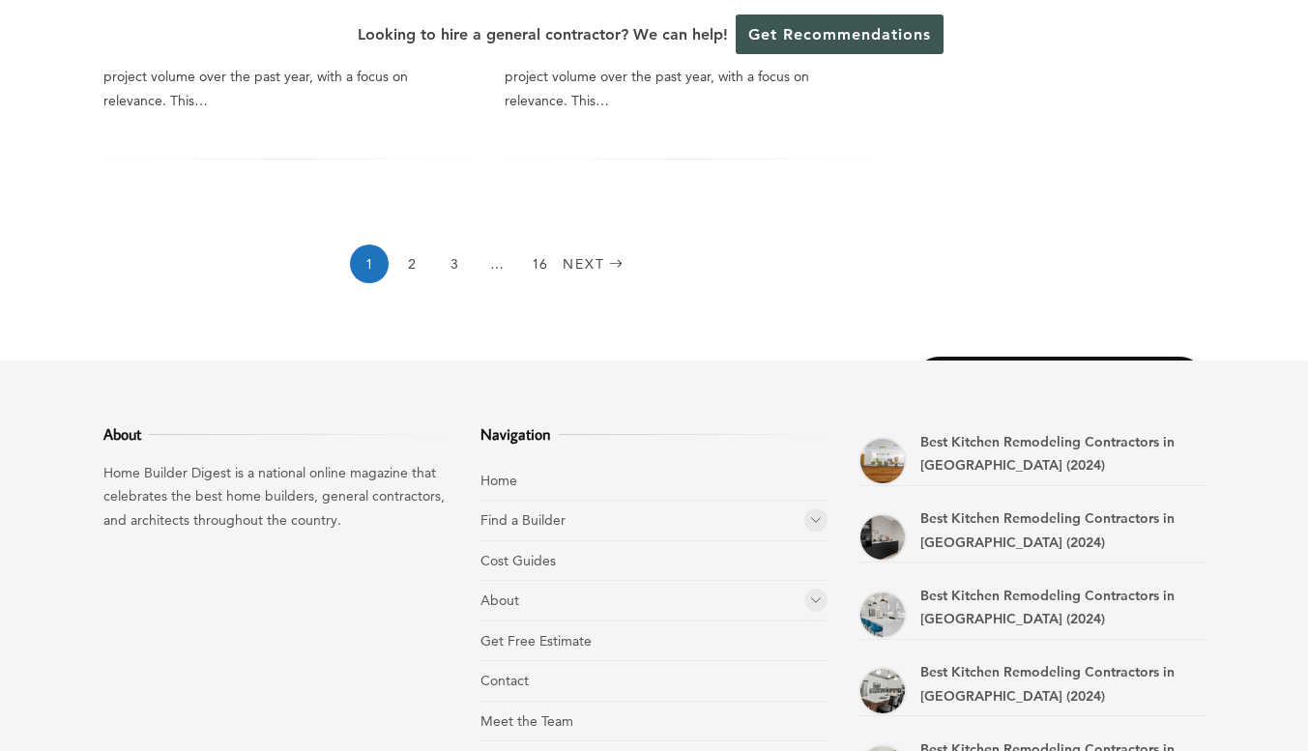
scroll to position [3304, 0]
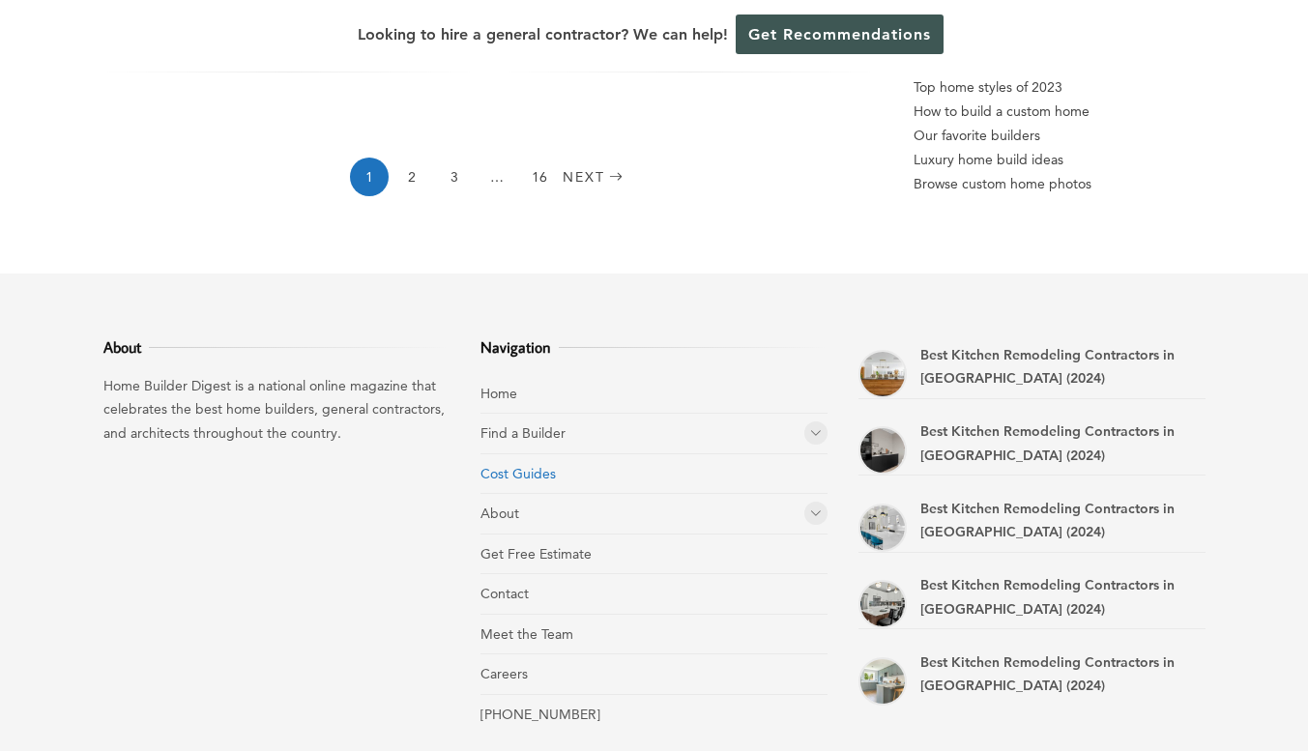
click at [532, 465] on link "Cost Guides" at bounding box center [517, 473] width 75 height 17
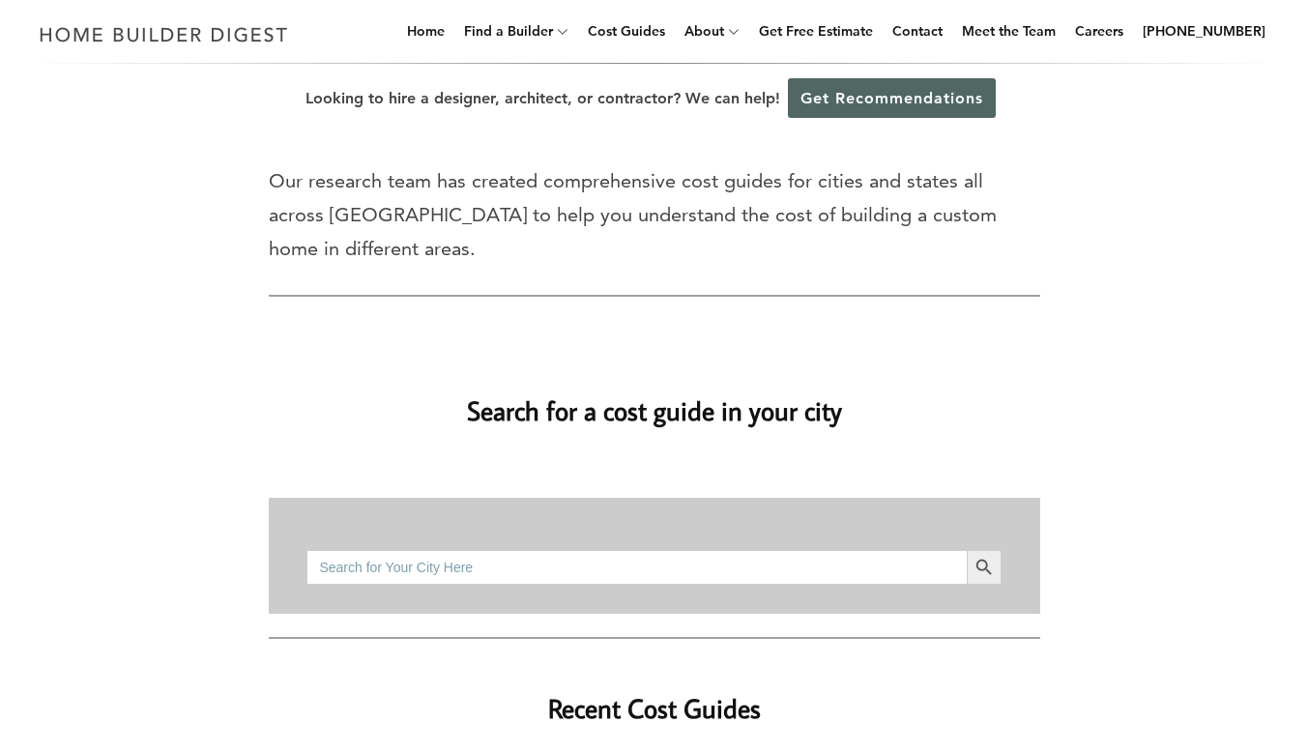
click at [844, 107] on link "Get Recommendations" at bounding box center [892, 98] width 208 height 40
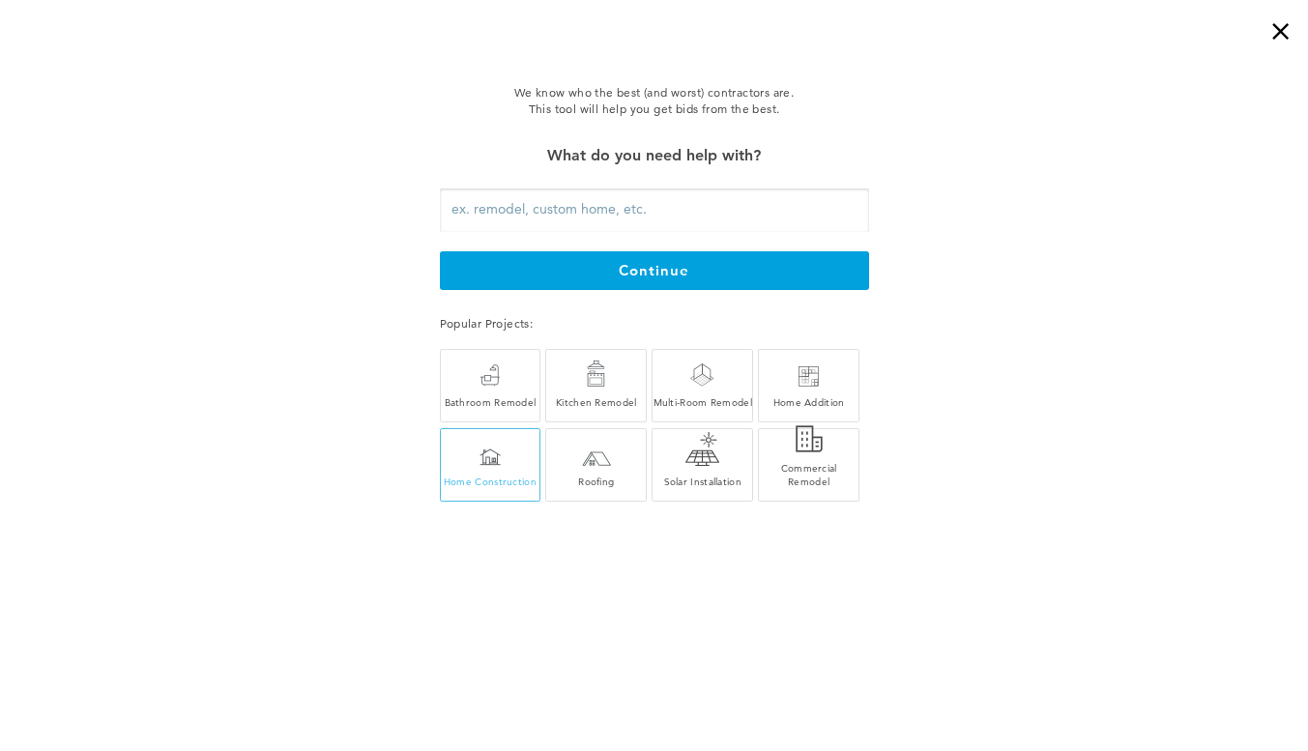
click at [490, 456] on div at bounding box center [489, 456] width 21 height 17
type input "Home Construction"
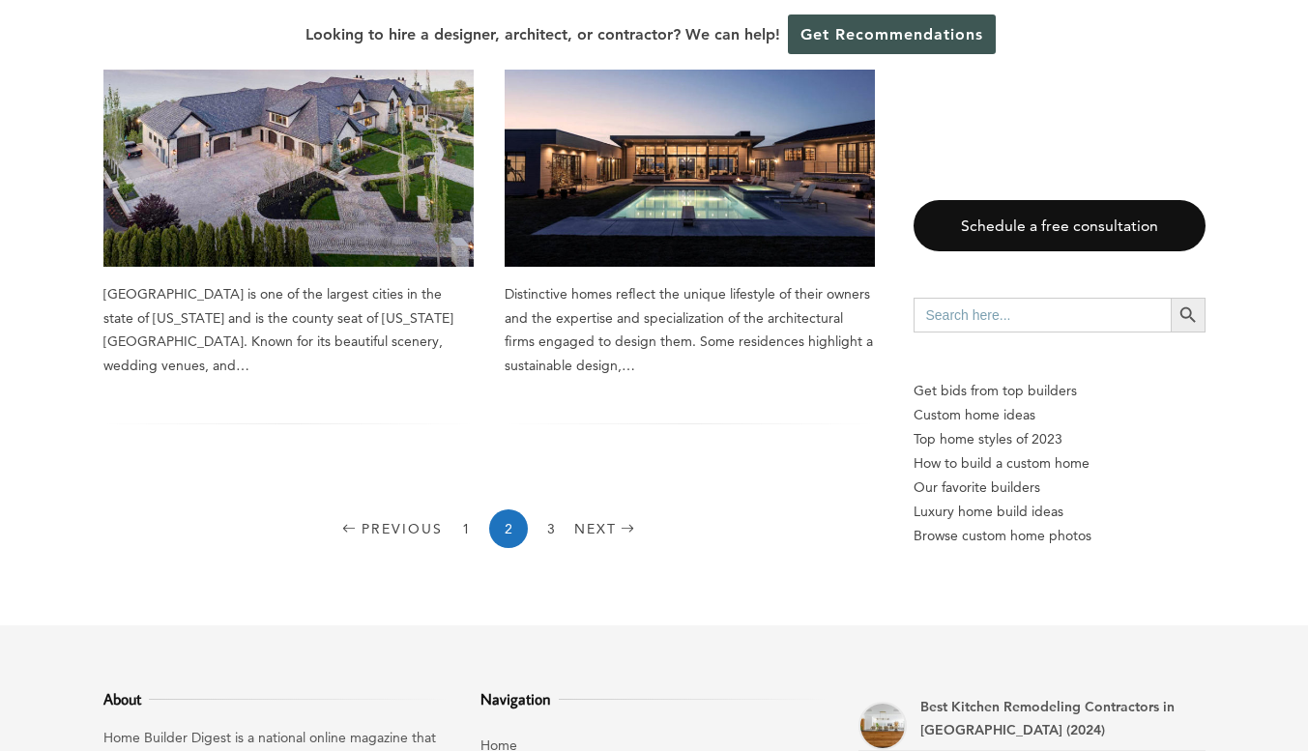
scroll to position [2834, 0]
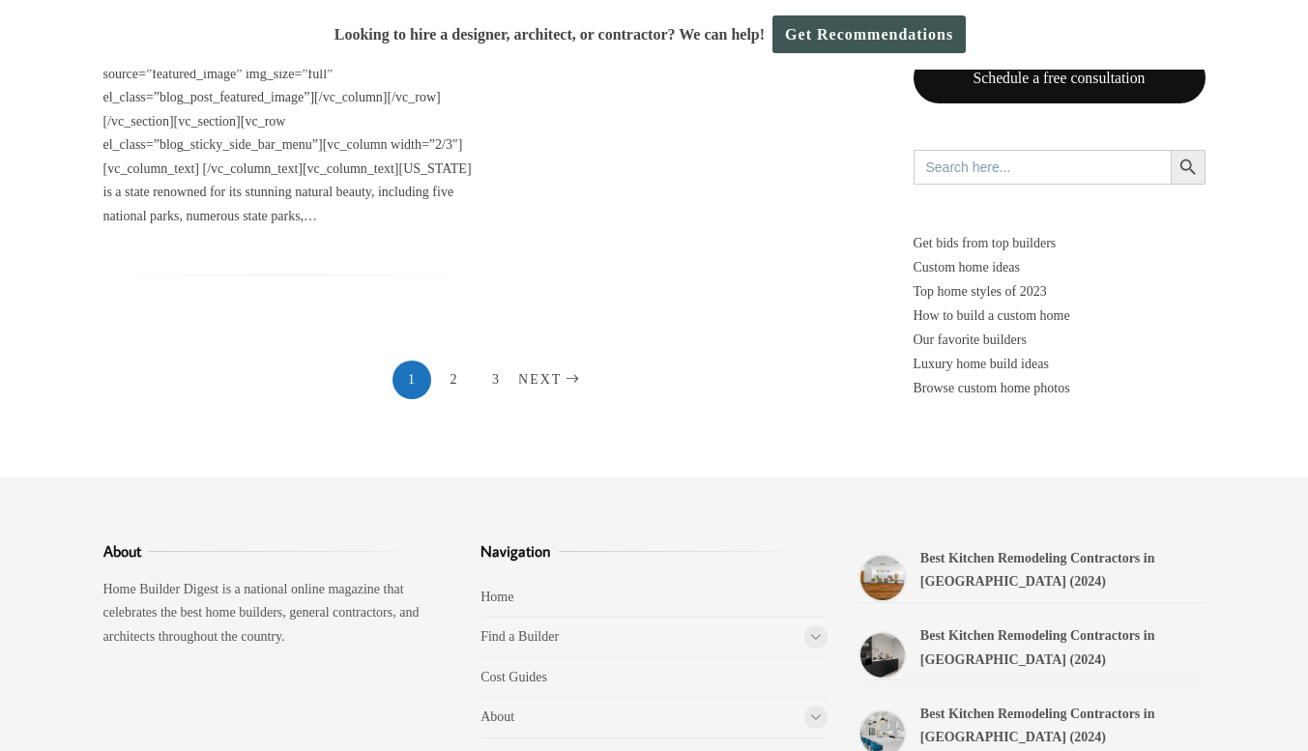
scroll to position [3318, 0]
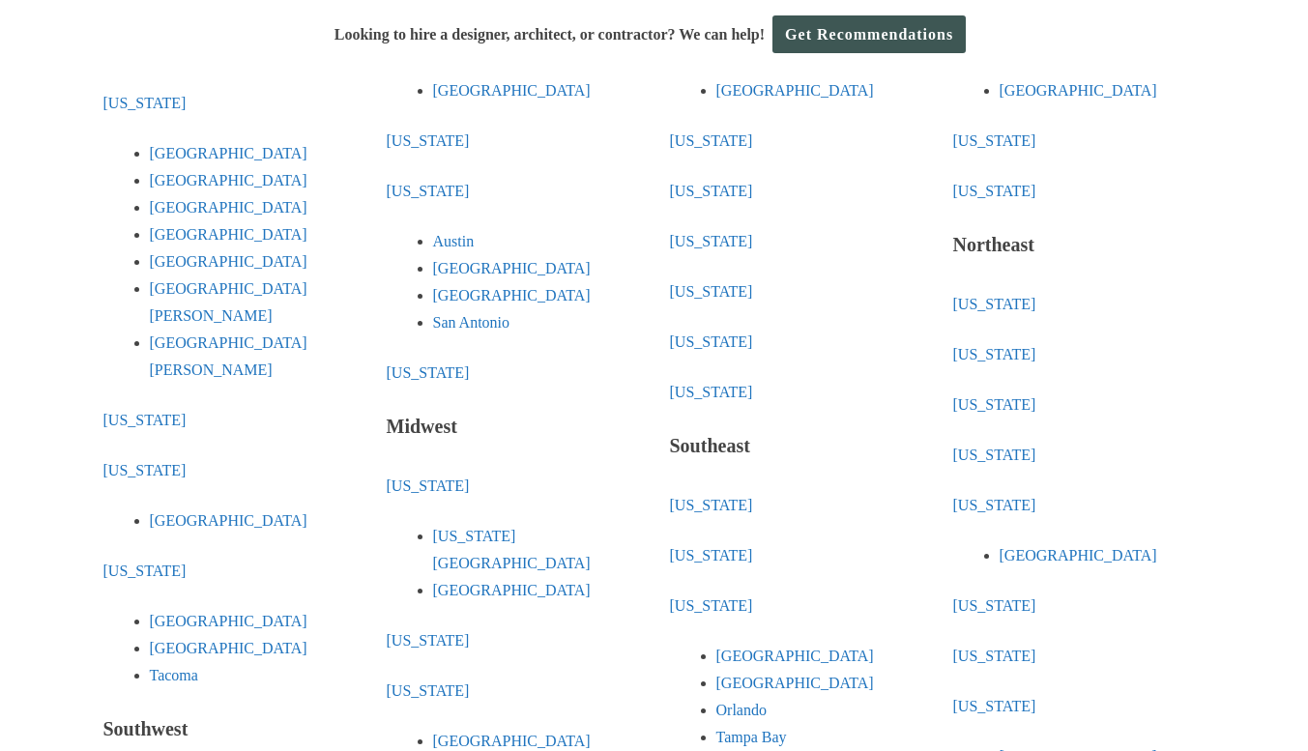
scroll to position [193, 0]
